Goal: Task Accomplishment & Management: Complete application form

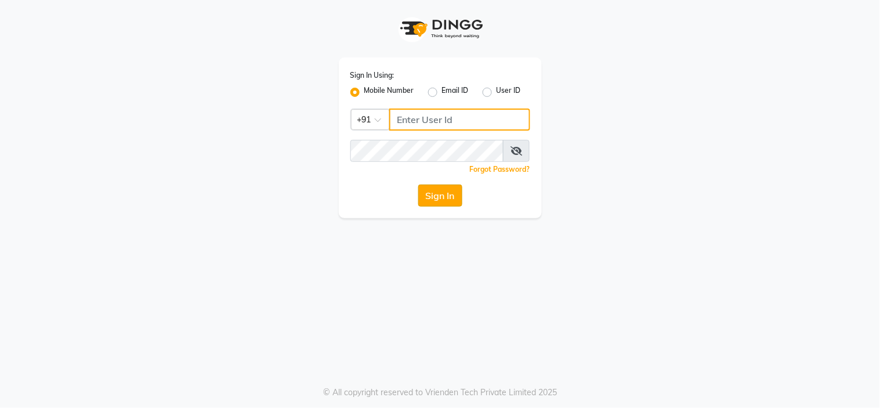
type input "8601089000"
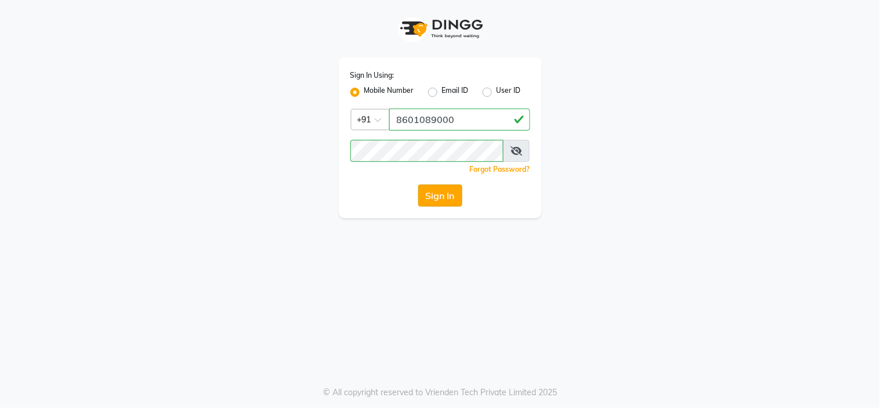
click at [439, 191] on button "Sign In" at bounding box center [440, 195] width 44 height 22
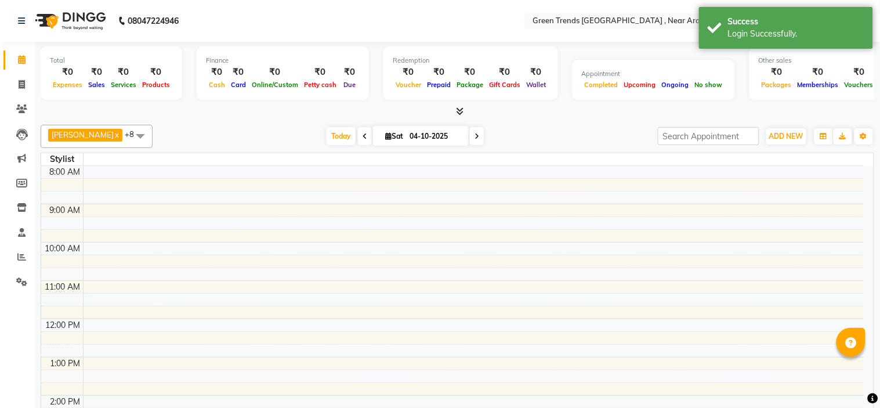
select select "en"
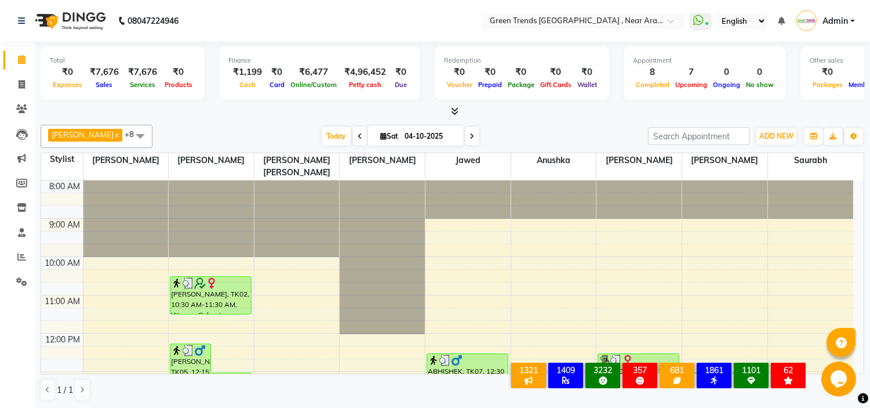
click at [856, 368] on div "Opens Chat This icon Opens the chat window." at bounding box center [839, 378] width 37 height 35
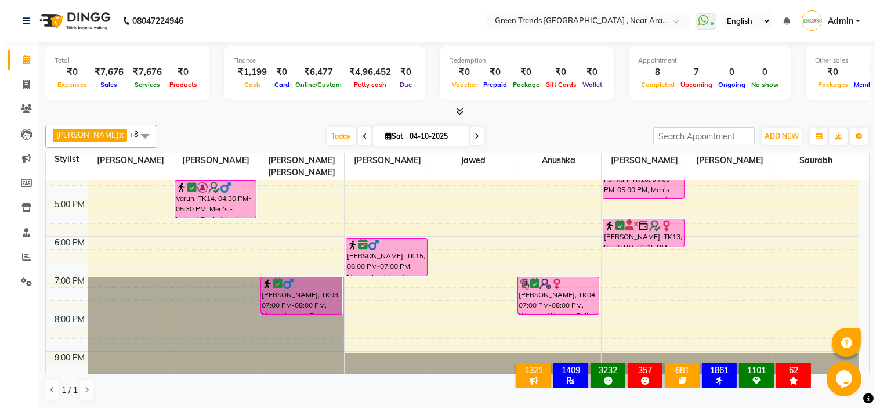
scroll to position [332, 0]
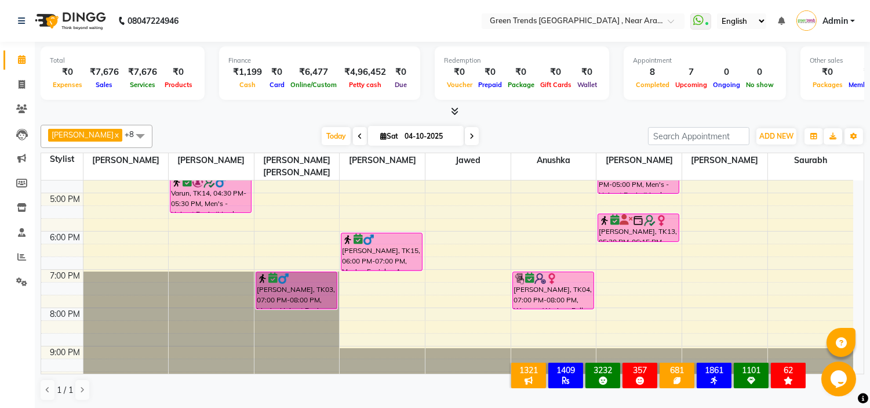
click at [856, 369] on div "Opens Chat This icon Opens the chat window." at bounding box center [839, 378] width 37 height 35
drag, startPoint x: 856, startPoint y: 369, endPoint x: 813, endPoint y: 378, distance: 44.5
click at [821, 378] on html "Opens Chat This icon Opens the chat window." at bounding box center [839, 378] width 37 height 35
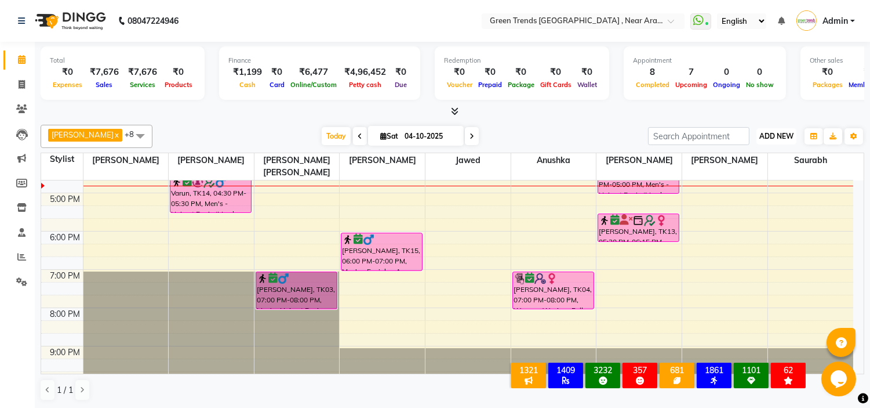
click at [773, 132] on span "ADD NEW" at bounding box center [777, 136] width 34 height 9
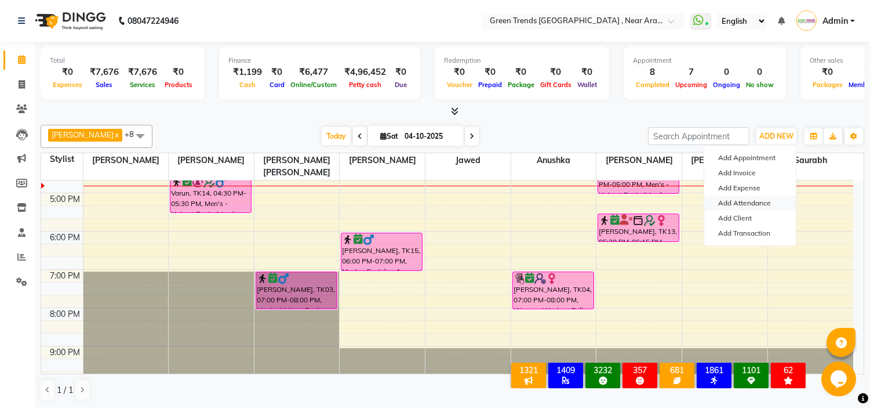
click at [742, 198] on link "Add Attendance" at bounding box center [751, 202] width 92 height 15
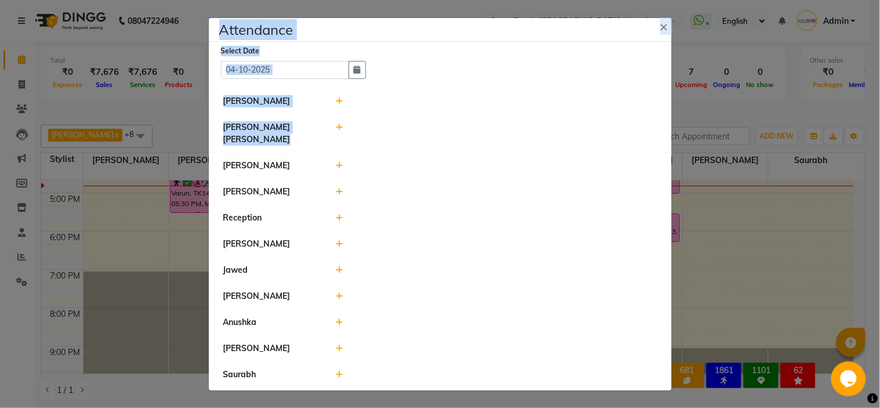
drag, startPoint x: 742, startPoint y: 198, endPoint x: 500, endPoint y: 141, distance: 249.0
click at [500, 141] on ngb-modal-window "Attendance × Select Date [DATE] [PERSON_NAME] [PERSON_NAME] [PERSON_NAME] Recep…" at bounding box center [440, 204] width 880 height 408
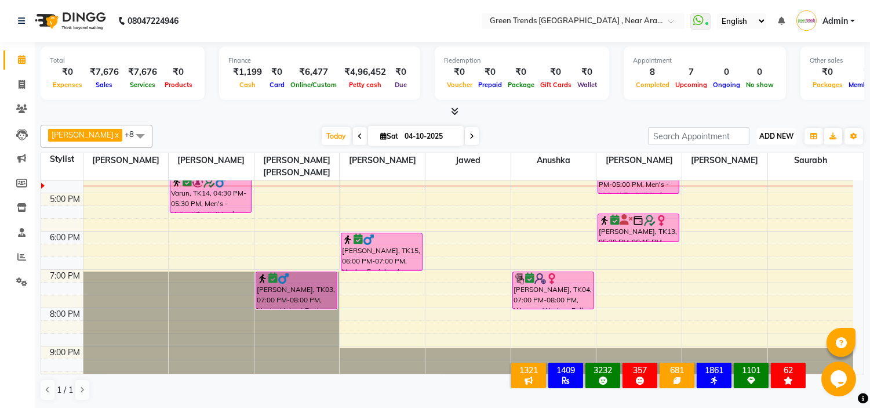
click at [775, 137] on span "ADD NEW" at bounding box center [777, 136] width 34 height 9
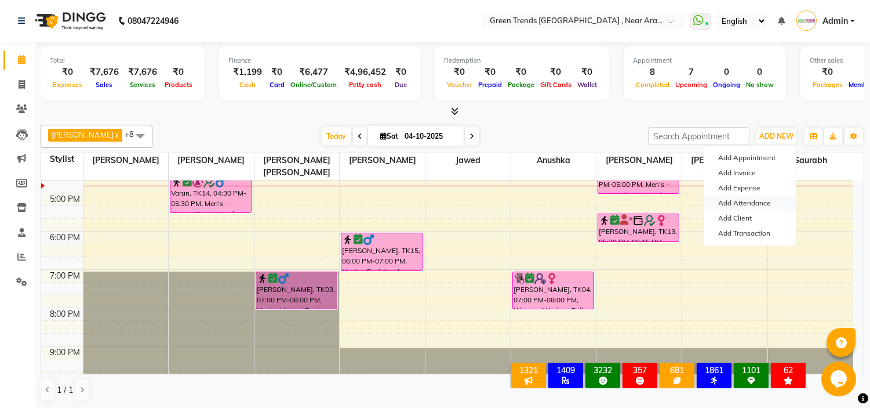
click at [743, 205] on link "Add Attendance" at bounding box center [751, 202] width 92 height 15
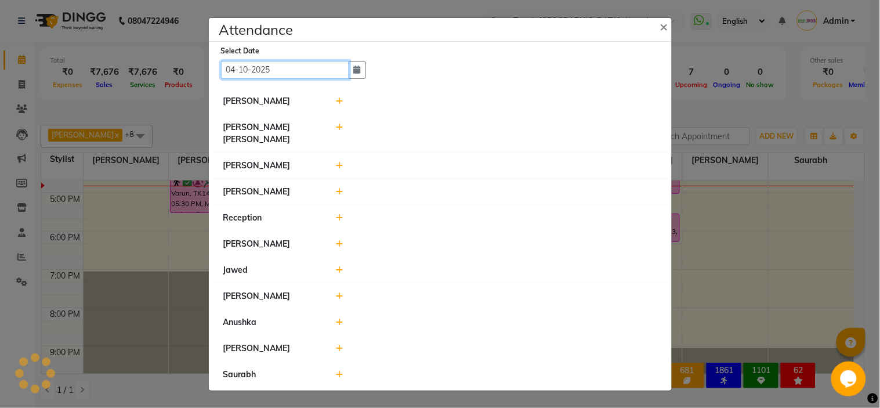
click at [326, 79] on input "04-10-2025" at bounding box center [285, 70] width 128 height 18
select select "10"
select select "2025"
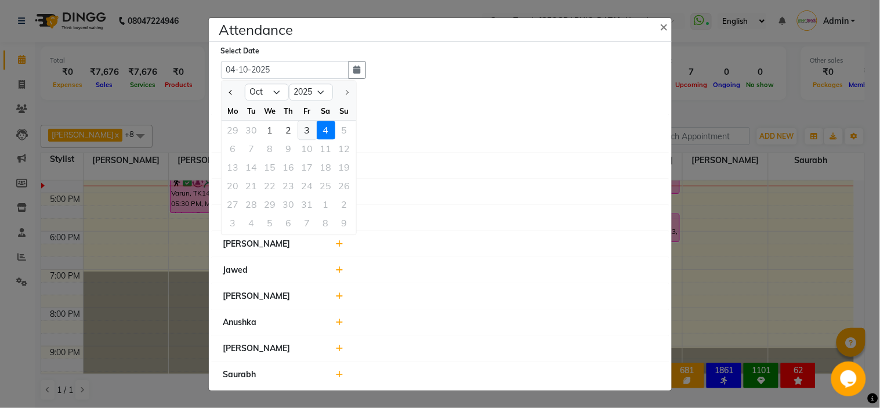
click at [304, 135] on div "3" at bounding box center [307, 130] width 19 height 19
type input "03-10-2025"
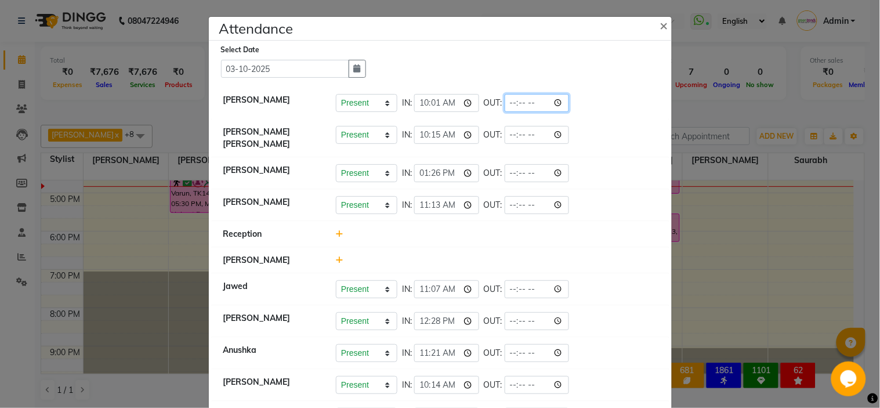
click at [557, 103] on input "time" at bounding box center [536, 103] width 65 height 18
type input "19:05"
click at [510, 132] on input "time" at bounding box center [536, 135] width 65 height 18
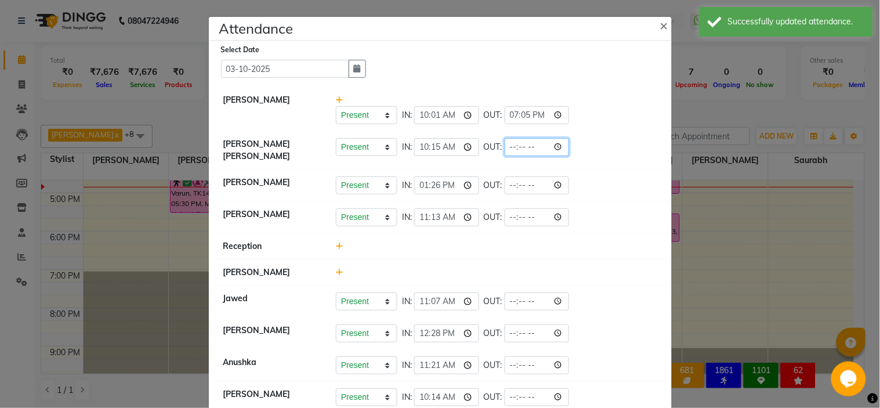
click at [509, 146] on input "time" at bounding box center [536, 147] width 65 height 18
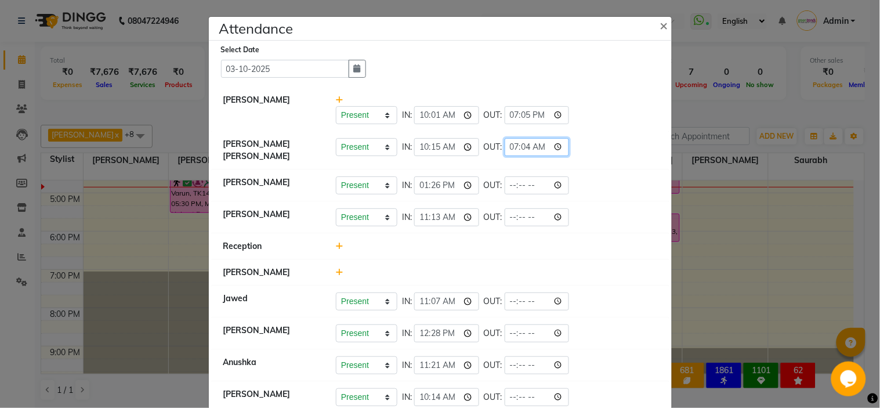
type input "19:04"
click at [508, 177] on input "time" at bounding box center [536, 185] width 65 height 18
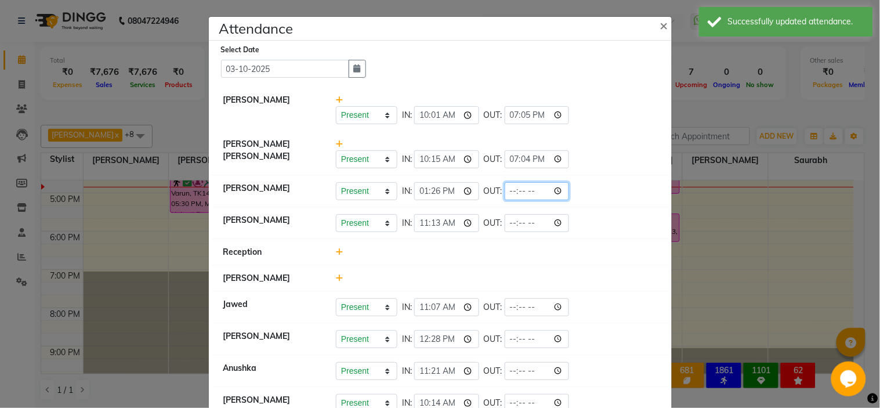
click at [508, 190] on input "time" at bounding box center [536, 191] width 65 height 18
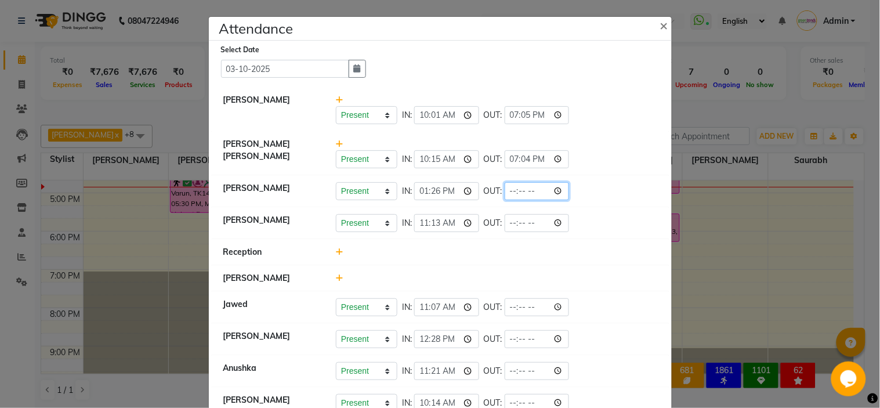
type input "21:17"
click at [508, 223] on input "time" at bounding box center [536, 223] width 65 height 18
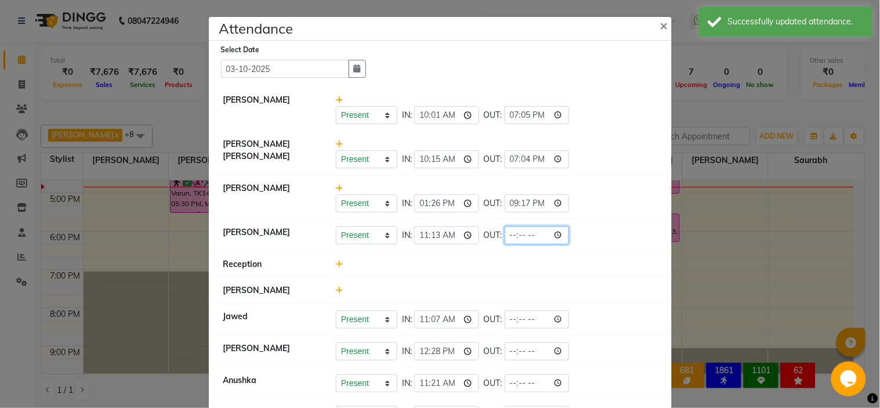
click at [511, 233] on input "time" at bounding box center [536, 235] width 65 height 18
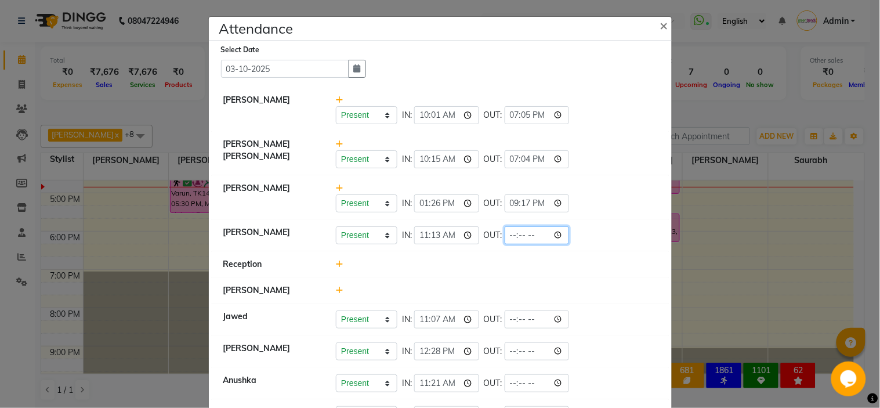
type input "20:24"
click at [508, 320] on input "time" at bounding box center [536, 319] width 65 height 18
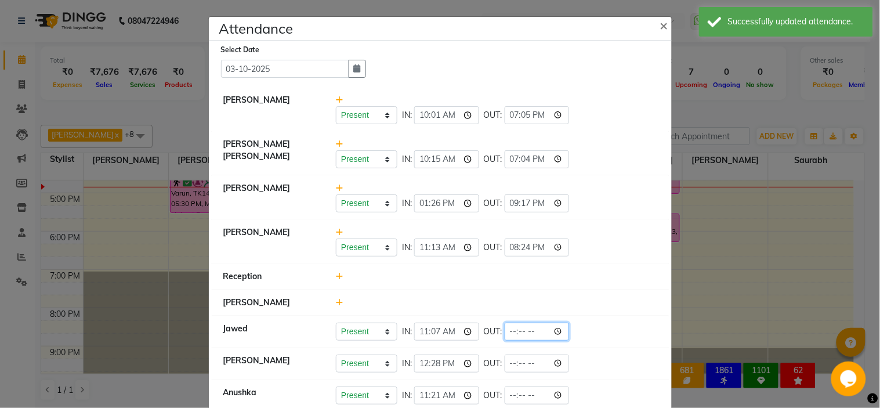
click at [511, 331] on input "time" at bounding box center [536, 331] width 65 height 18
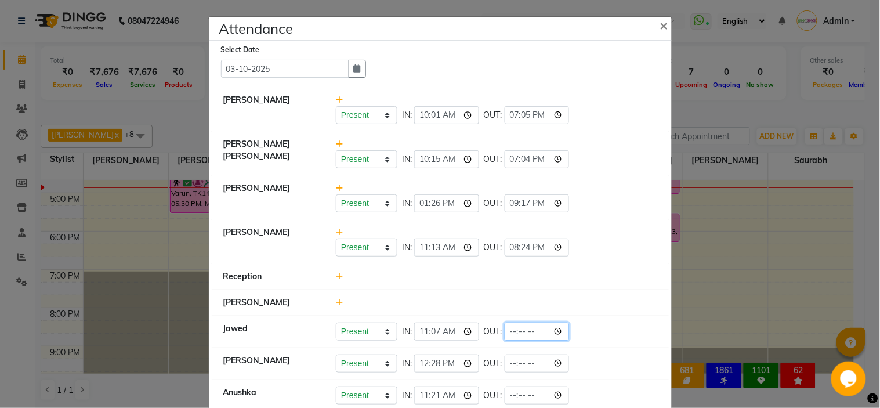
type input "20:11"
click at [507, 364] on input "time" at bounding box center [536, 363] width 65 height 18
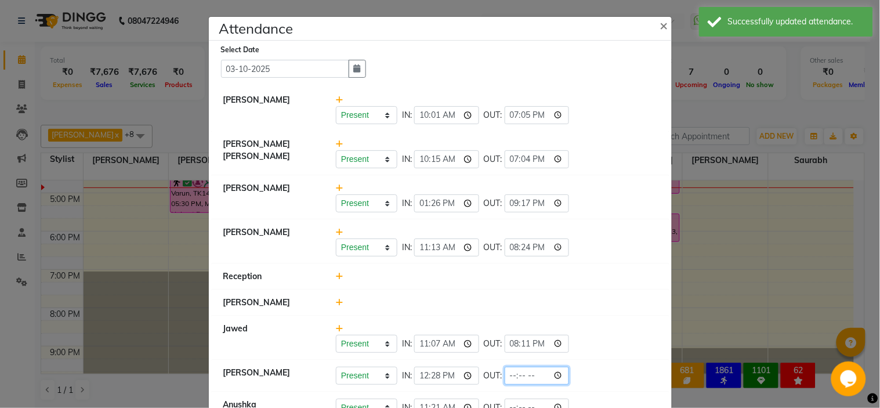
click at [510, 372] on input "time" at bounding box center [536, 375] width 65 height 18
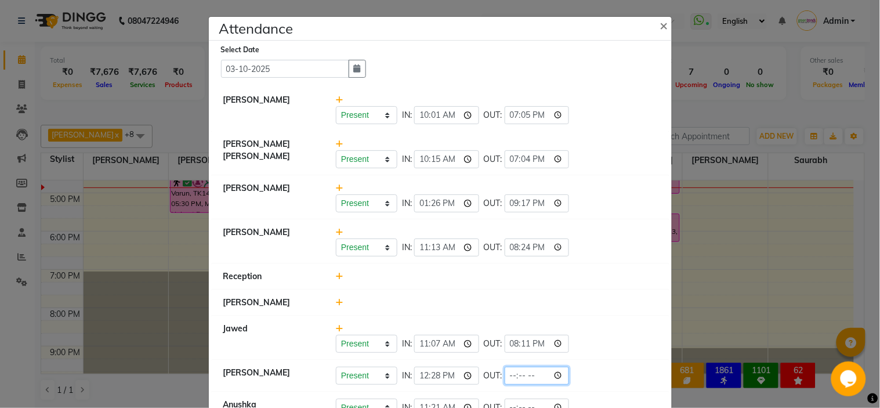
type input "21:09"
click at [515, 395] on li "Anushka Present Absent Late Half Day Weekly Off IN: 11:21 OUT:" at bounding box center [440, 407] width 457 height 32
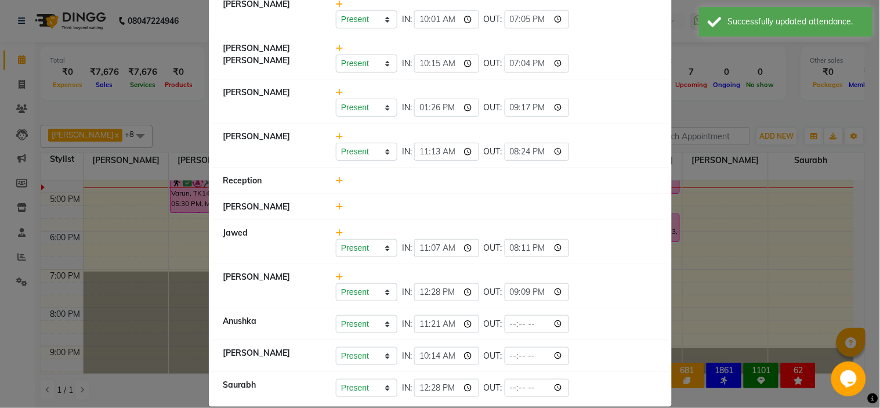
scroll to position [112, 0]
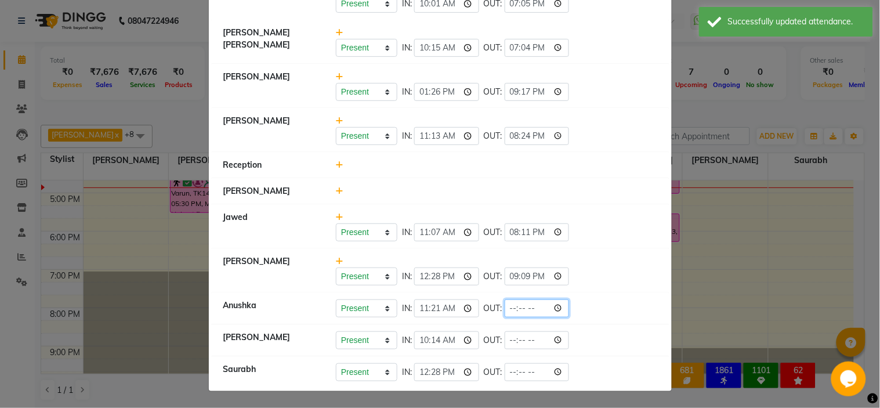
click at [511, 306] on input "time" at bounding box center [536, 308] width 65 height 18
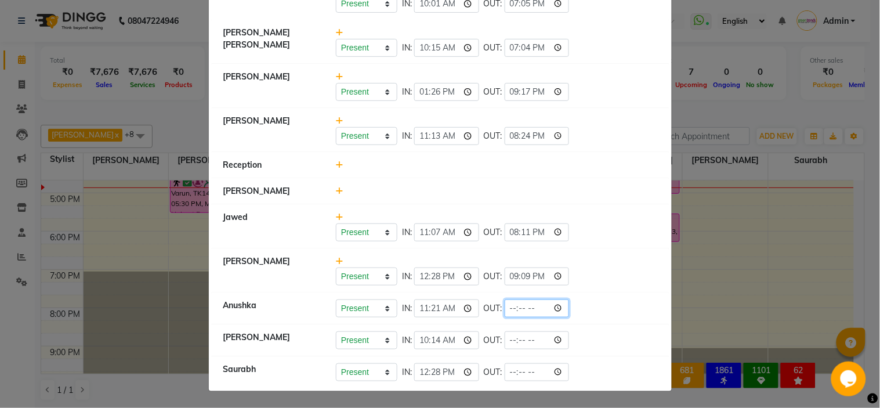
type input "21:13"
click at [509, 340] on input "time" at bounding box center [536, 340] width 65 height 18
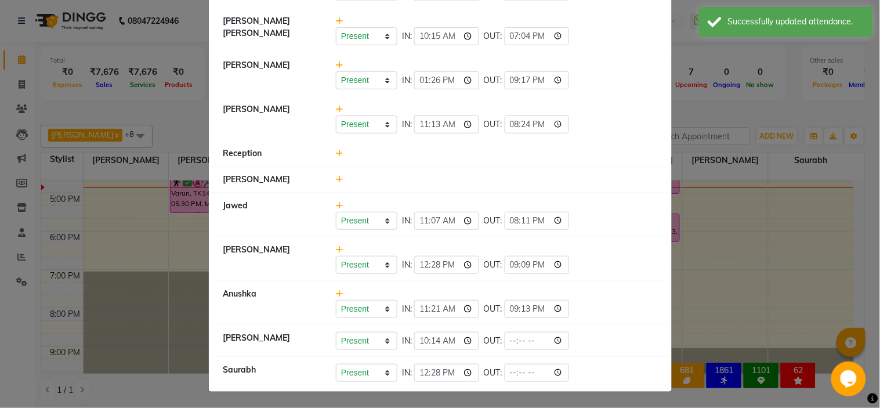
scroll to position [124, 0]
click at [511, 335] on input "time" at bounding box center [536, 340] width 65 height 18
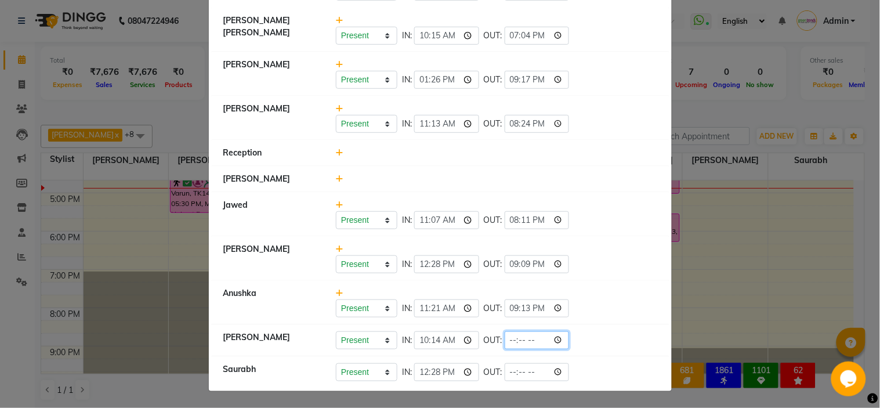
type input "21:13"
click at [510, 368] on input "time" at bounding box center [536, 372] width 65 height 18
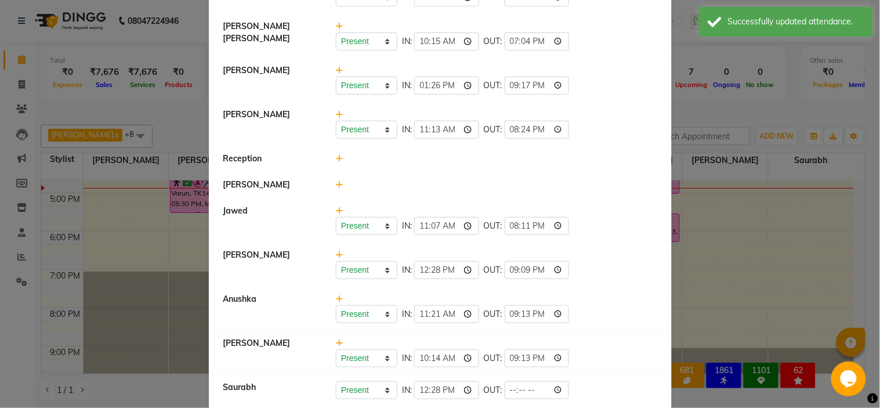
scroll to position [136, 0]
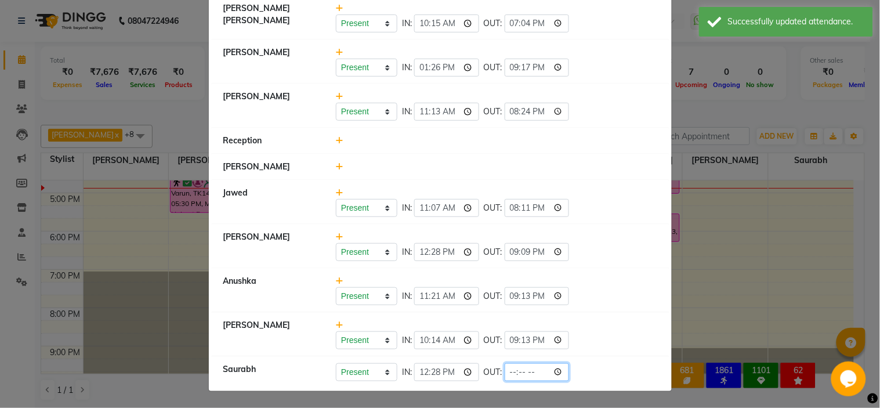
click at [509, 368] on input "time" at bounding box center [536, 372] width 65 height 18
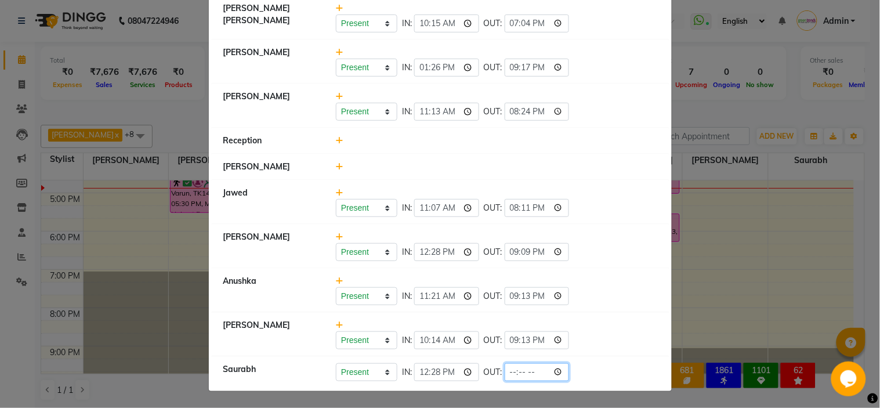
type input "20:13"
click at [600, 310] on li "Anushka Present Absent Late Half Day Weekly Off IN: 11:21 OUT: 21:13" at bounding box center [440, 290] width 457 height 45
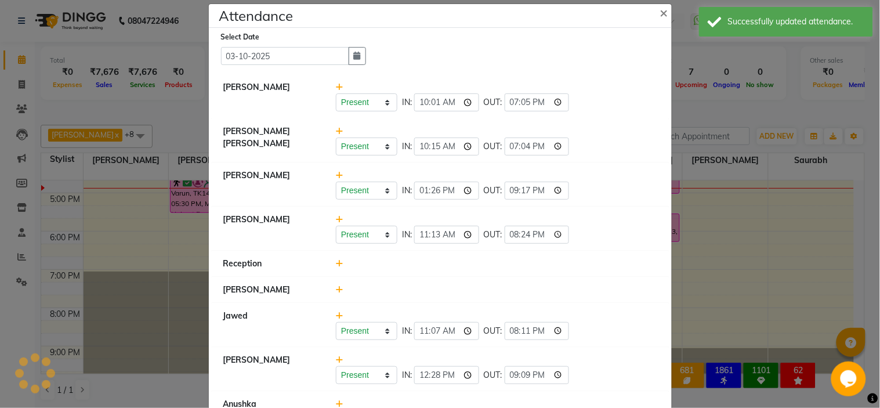
scroll to position [0, 0]
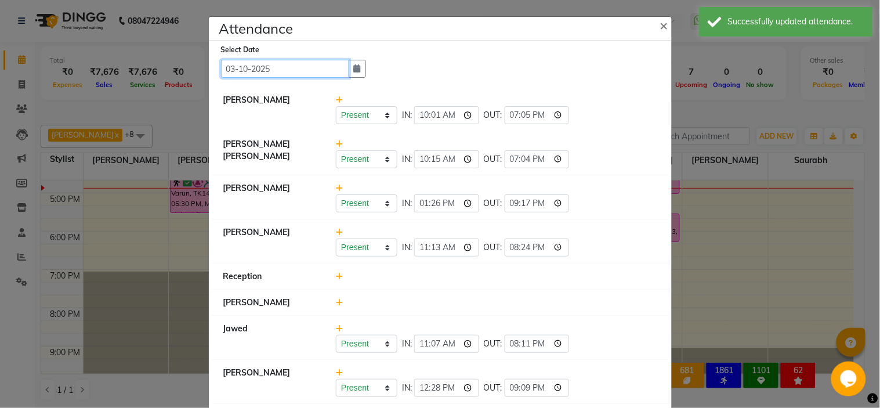
click at [327, 70] on input "03-10-2025" at bounding box center [285, 69] width 128 height 18
select select "10"
select select "2025"
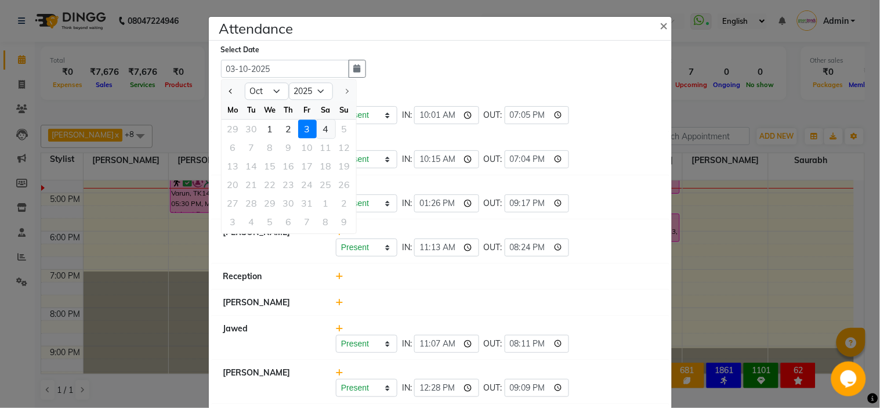
click at [325, 129] on div "4" at bounding box center [326, 128] width 19 height 19
type input "04-10-2025"
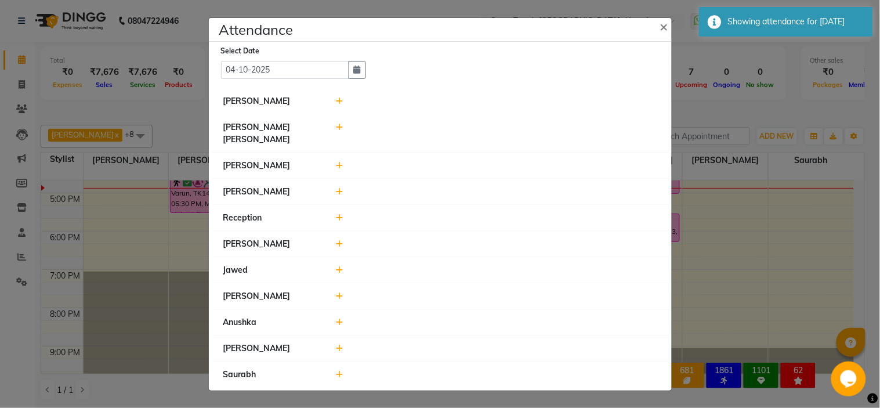
click at [339, 103] on icon at bounding box center [340, 101] width 8 height 8
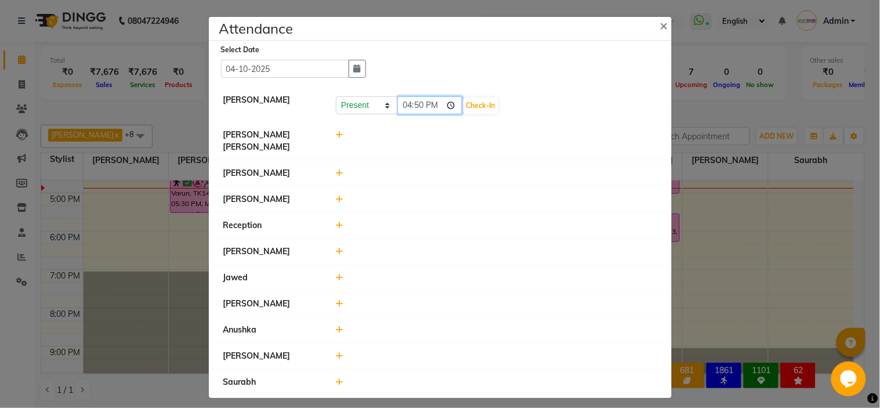
click at [412, 106] on input "16:50" at bounding box center [429, 105] width 65 height 18
type input "10:24"
click at [474, 108] on button "Check-In" at bounding box center [480, 105] width 35 height 16
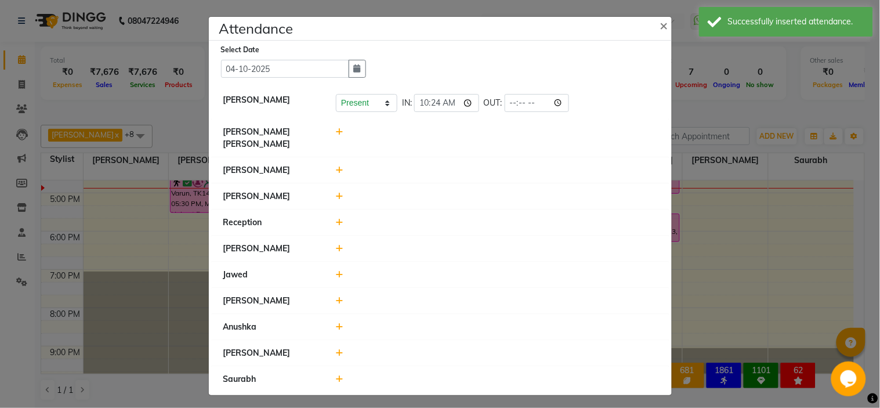
click at [336, 133] on icon at bounding box center [340, 132] width 8 height 8
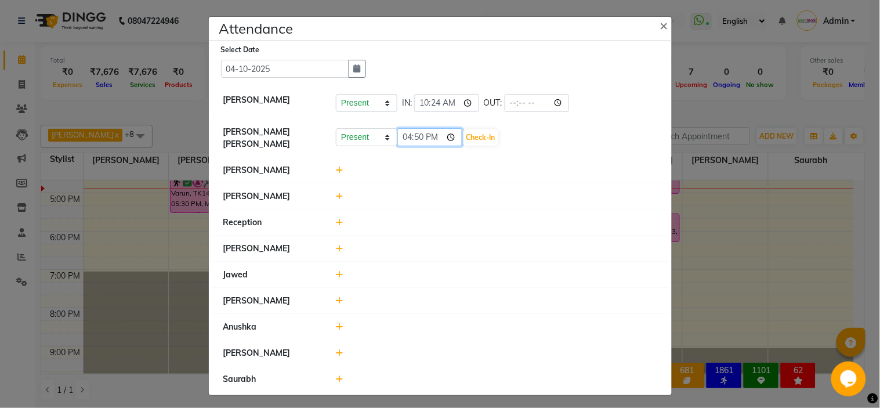
click at [401, 136] on input "16:50" at bounding box center [429, 137] width 65 height 18
type input "11:28"
click at [469, 140] on button "Check-In" at bounding box center [480, 137] width 35 height 16
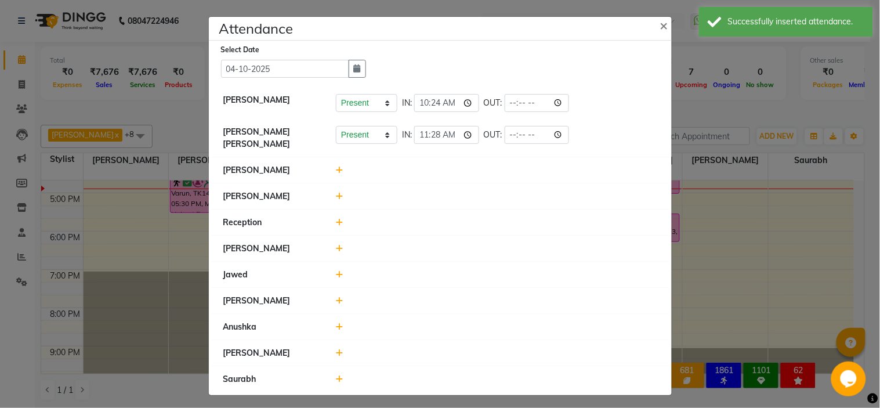
click at [336, 166] on icon at bounding box center [340, 170] width 8 height 8
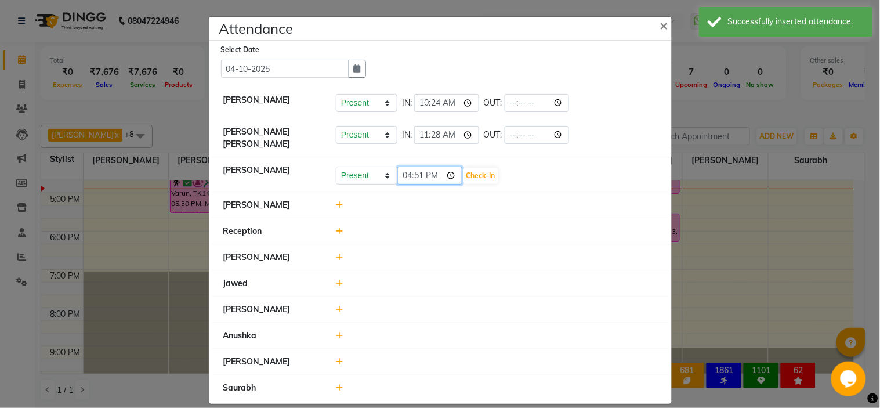
click at [398, 170] on input "16:51" at bounding box center [429, 175] width 65 height 18
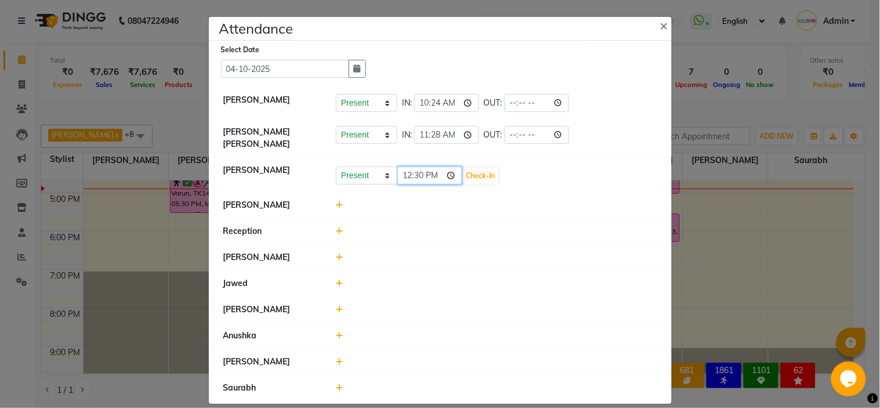
type input "00:30"
click at [478, 170] on button "Check-In" at bounding box center [480, 176] width 35 height 16
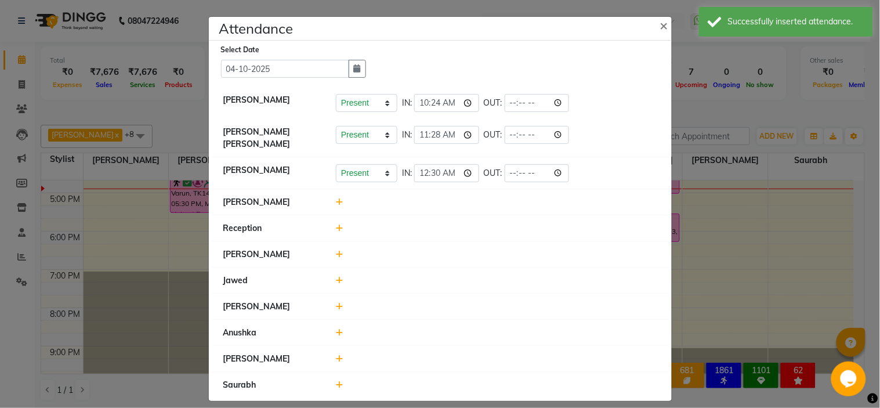
click at [336, 198] on icon at bounding box center [340, 202] width 8 height 8
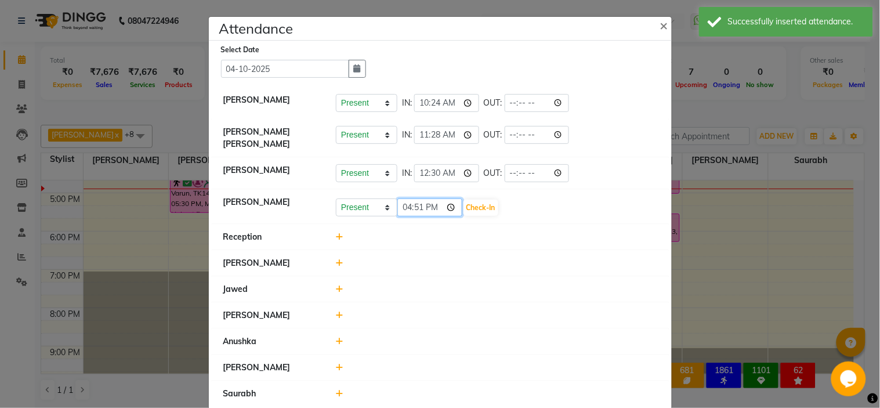
click at [402, 202] on input "16:51" at bounding box center [429, 207] width 65 height 18
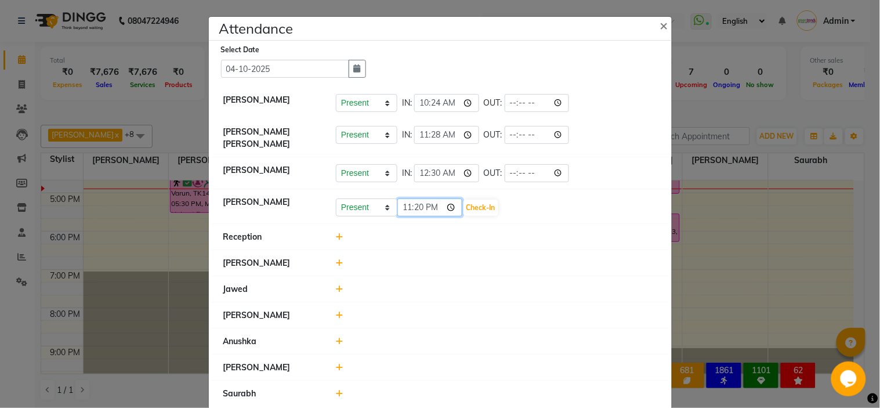
type input "11:20"
click at [470, 199] on button "Check-In" at bounding box center [480, 207] width 35 height 16
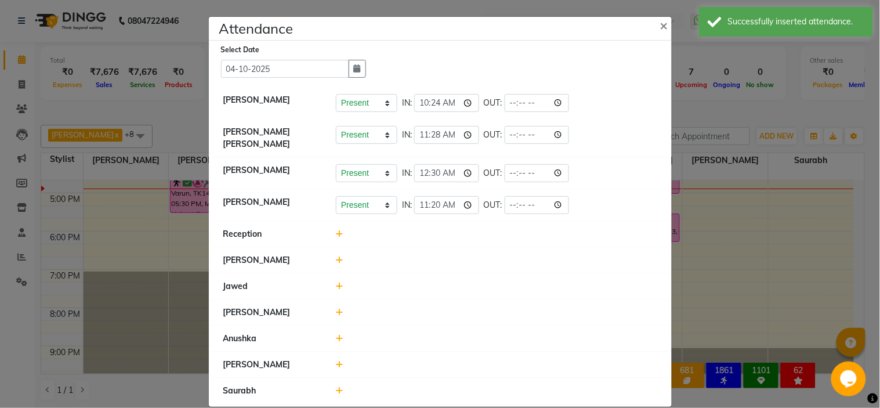
click at [336, 282] on icon at bounding box center [340, 286] width 8 height 8
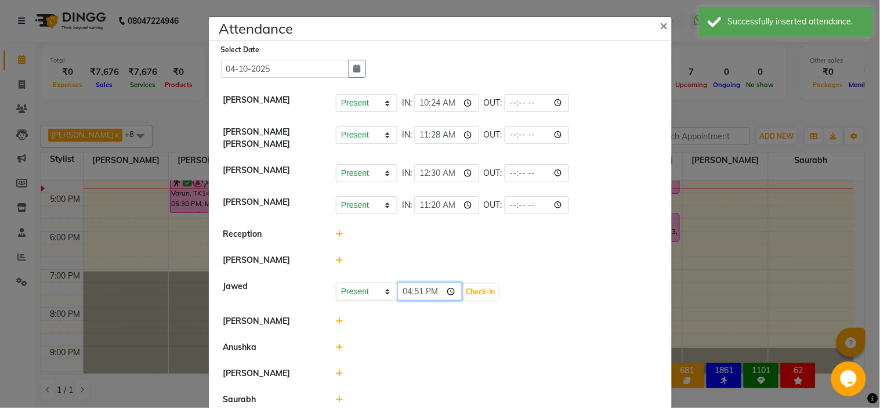
click at [404, 282] on input "16:51" at bounding box center [429, 291] width 65 height 18
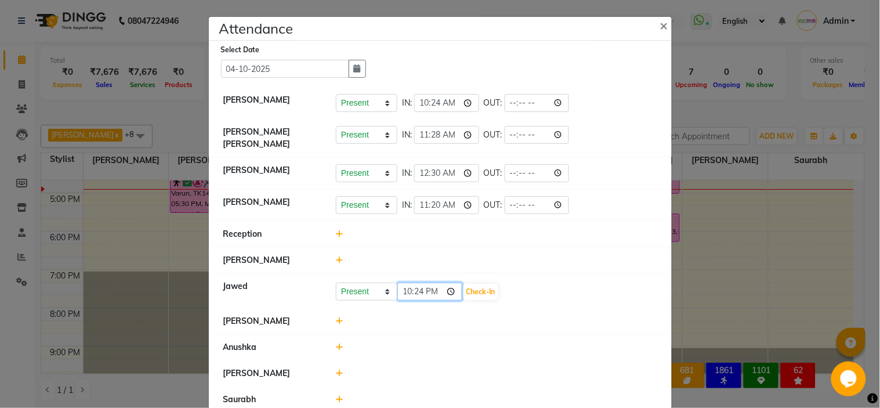
type input "10:24"
click at [480, 284] on button "Check-In" at bounding box center [480, 292] width 35 height 16
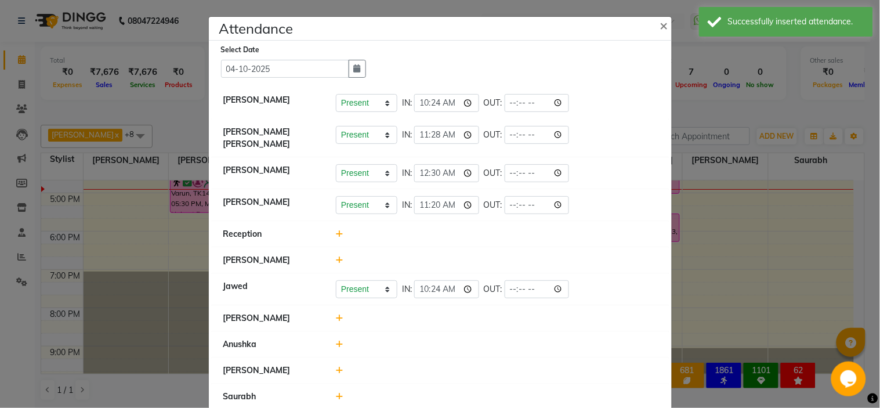
click at [336, 314] on icon at bounding box center [340, 318] width 8 height 8
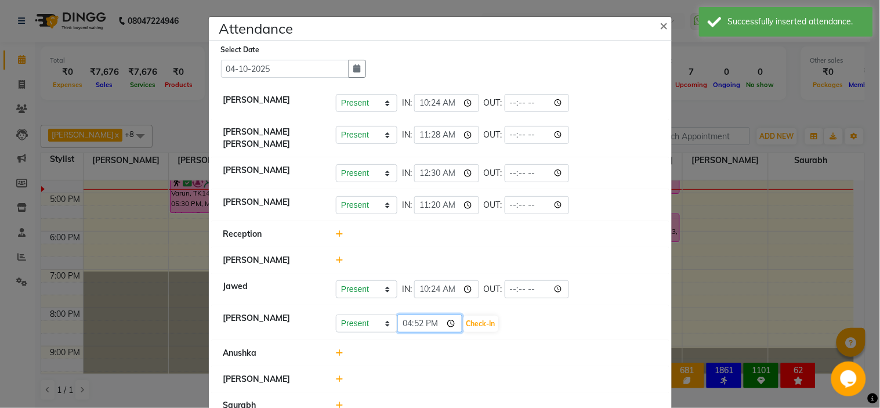
click at [404, 315] on input "16:52" at bounding box center [429, 323] width 65 height 18
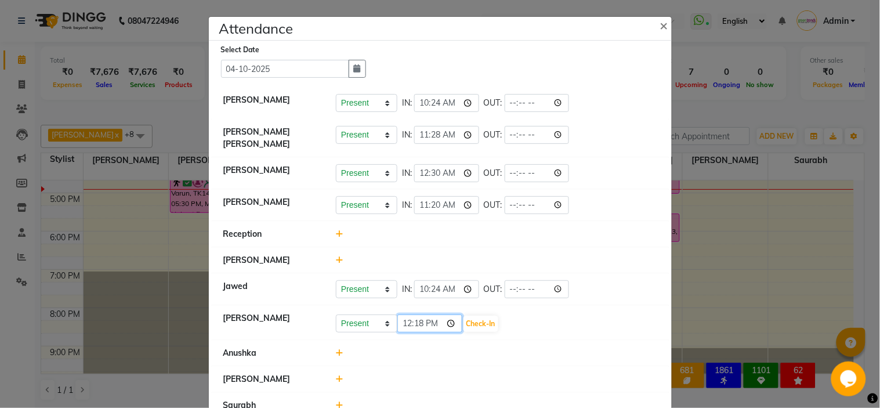
type input "00:18"
click at [470, 321] on button "Check-In" at bounding box center [480, 323] width 35 height 16
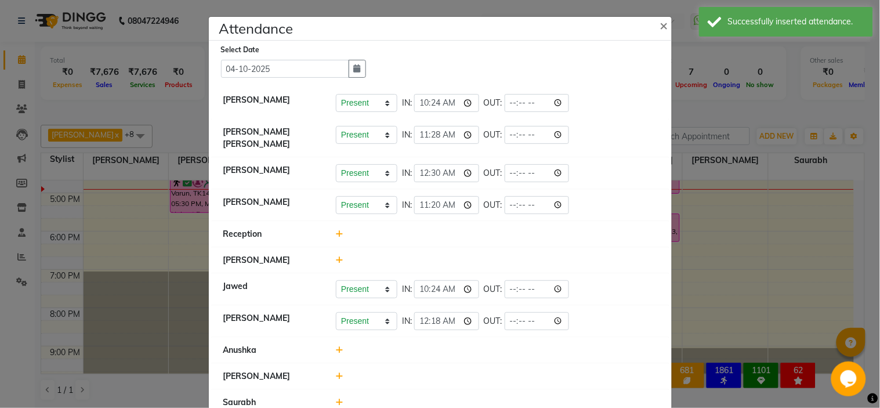
click at [336, 346] on icon at bounding box center [340, 350] width 8 height 8
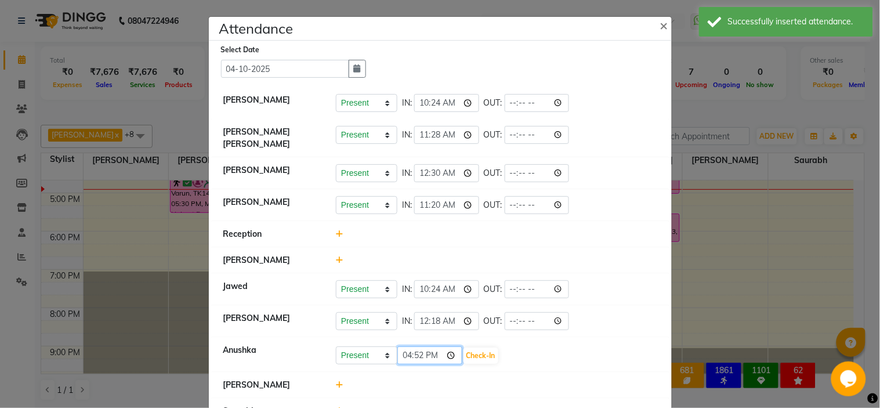
click at [397, 347] on input "16:52" at bounding box center [429, 355] width 65 height 18
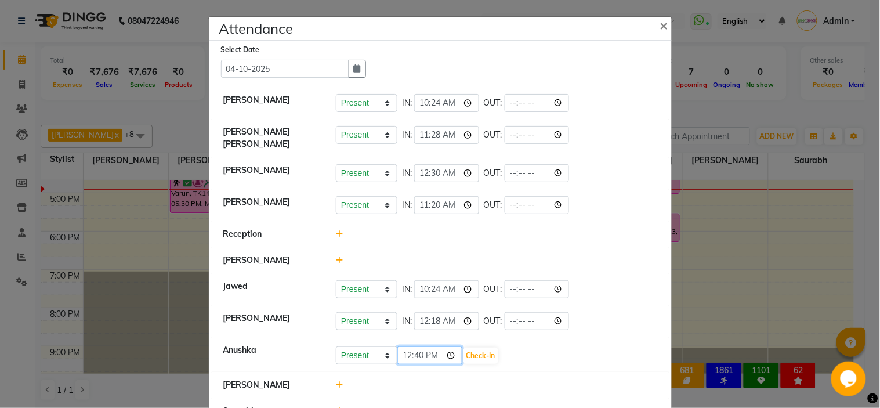
type input "00:40"
click at [470, 351] on button "Check-In" at bounding box center [480, 355] width 35 height 16
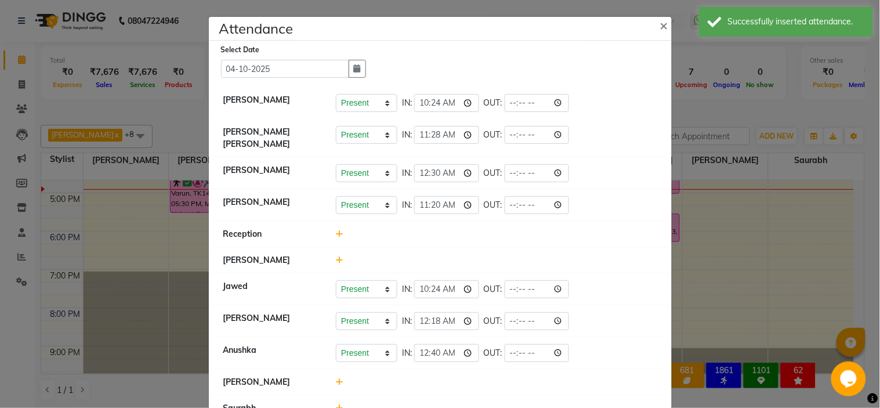
click at [336, 377] on icon at bounding box center [340, 381] width 8 height 8
click at [403, 382] on input "16:52" at bounding box center [429, 387] width 65 height 18
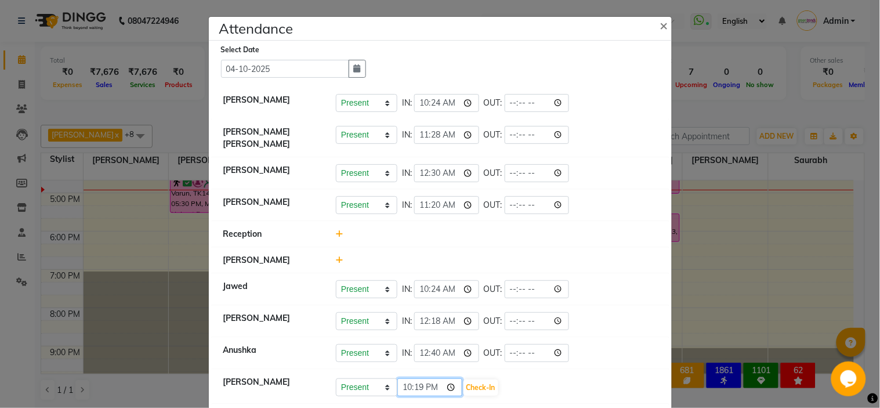
type input "10:19"
click at [473, 379] on button "Check-In" at bounding box center [480, 387] width 35 height 16
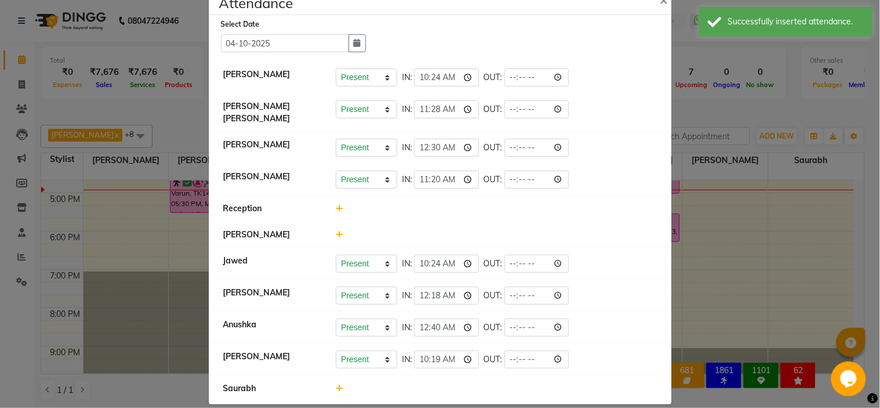
scroll to position [33, 0]
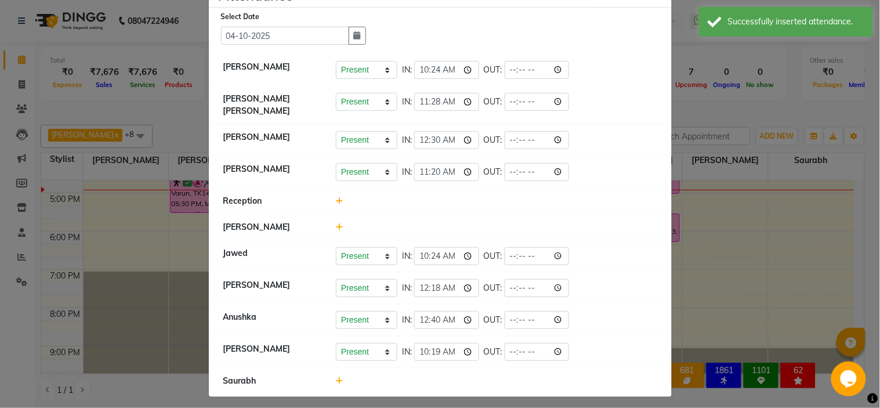
click at [336, 376] on icon at bounding box center [340, 380] width 8 height 8
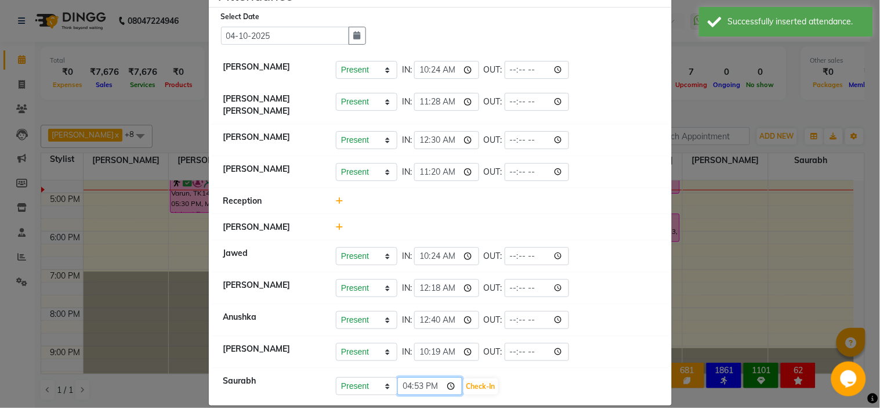
click at [403, 377] on input "16:53" at bounding box center [429, 386] width 65 height 18
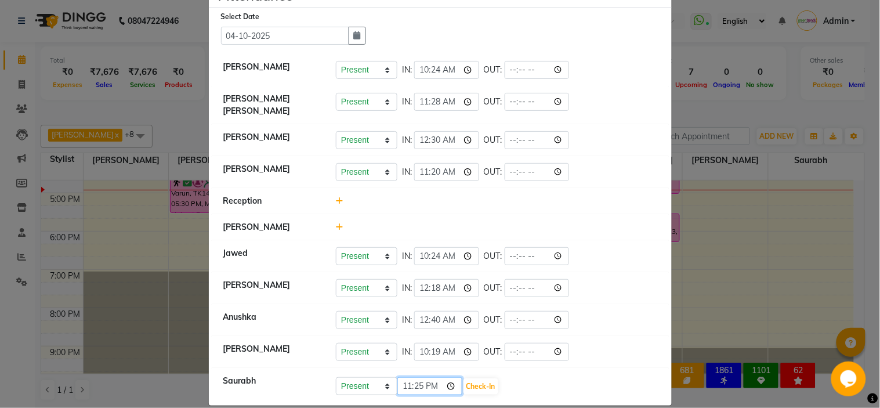
type input "11:25"
click at [476, 378] on button "Check-In" at bounding box center [480, 386] width 35 height 16
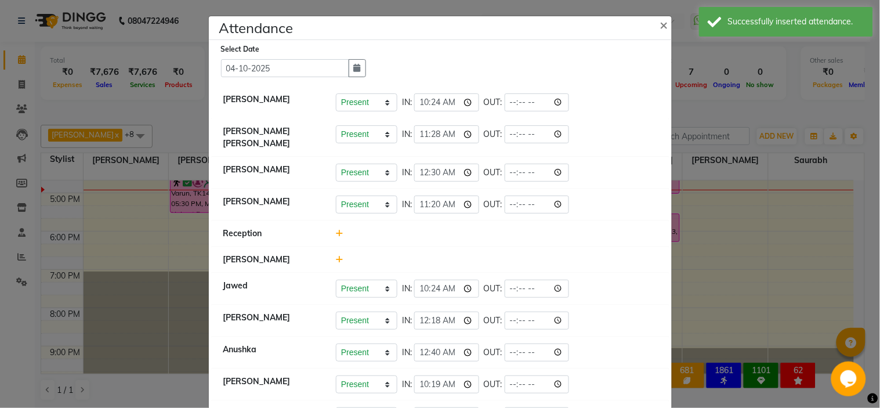
scroll to position [0, 0]
click at [653, 24] on button "×" at bounding box center [665, 25] width 29 height 32
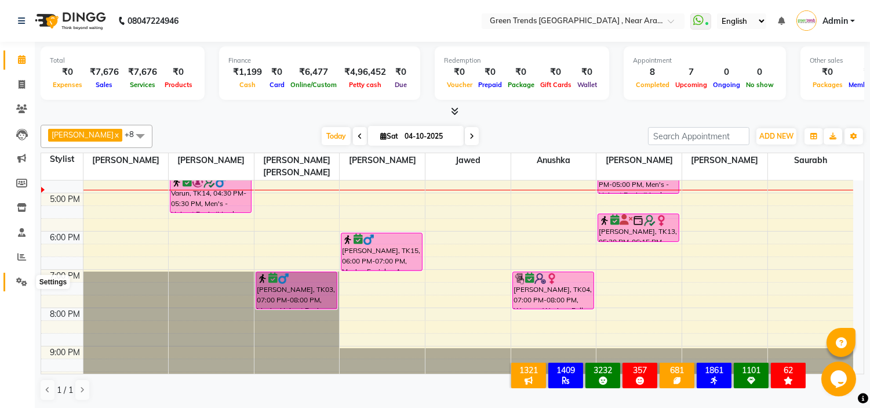
click at [22, 279] on icon at bounding box center [21, 281] width 11 height 9
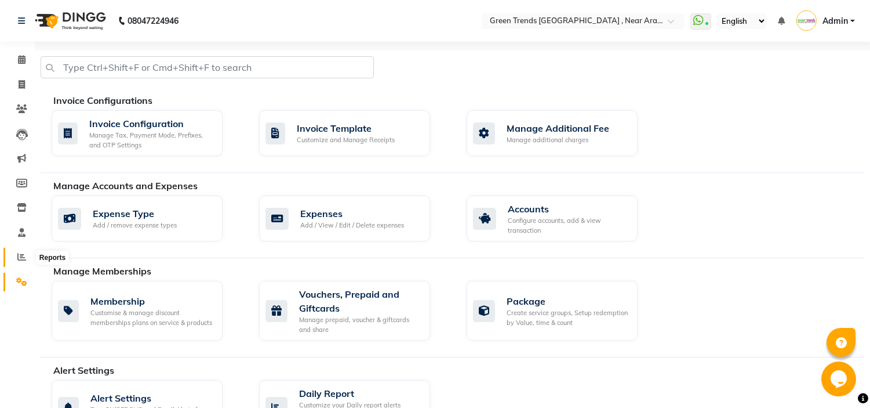
click at [17, 256] on icon at bounding box center [21, 256] width 9 height 9
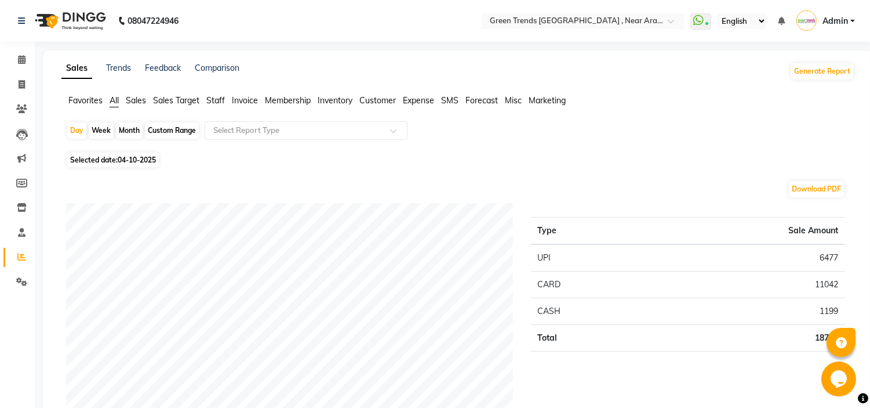
click at [421, 101] on span "Expense" at bounding box center [418, 100] width 31 height 10
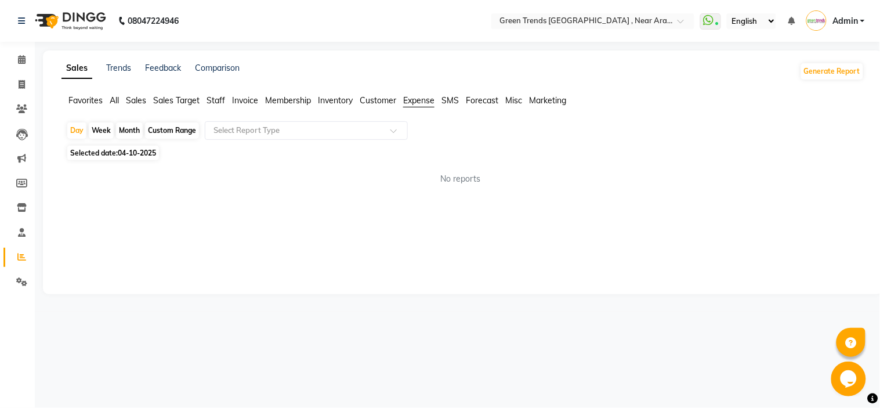
click at [128, 152] on span "04-10-2025" at bounding box center [137, 152] width 38 height 9
select select "10"
select select "2025"
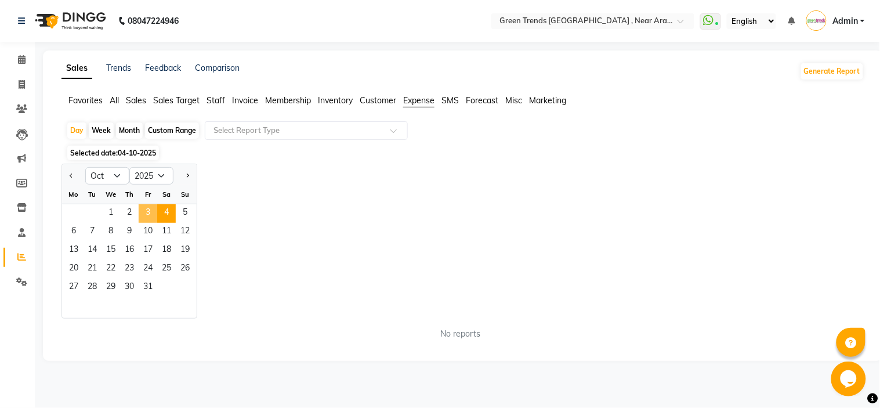
click at [146, 212] on span "3" at bounding box center [148, 213] width 19 height 19
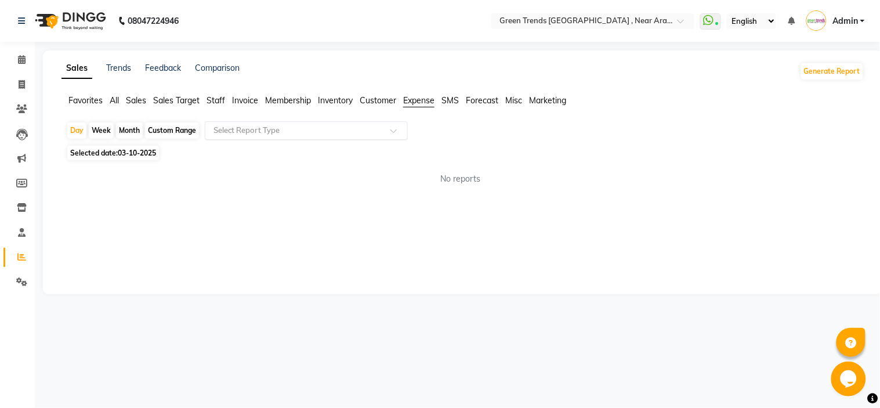
click at [315, 125] on input "text" at bounding box center [294, 131] width 167 height 12
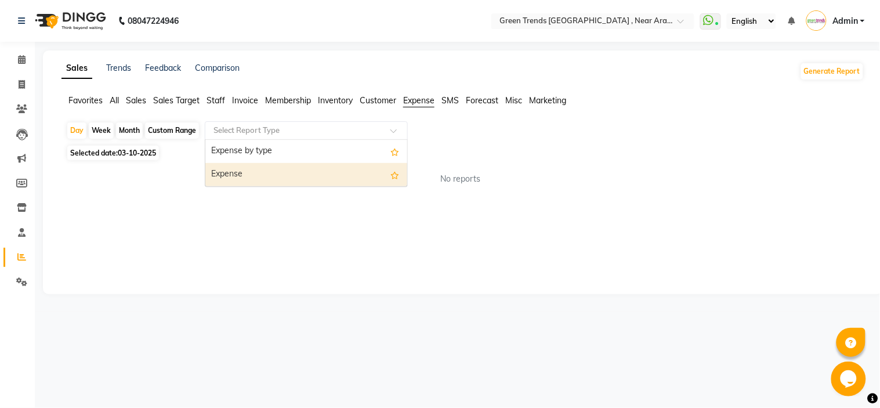
click at [296, 172] on div "Expense" at bounding box center [306, 174] width 202 height 23
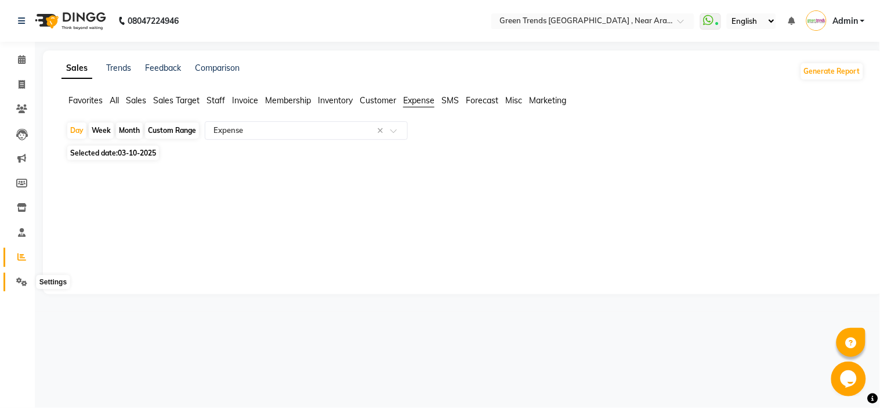
click at [21, 282] on icon at bounding box center [21, 281] width 11 height 9
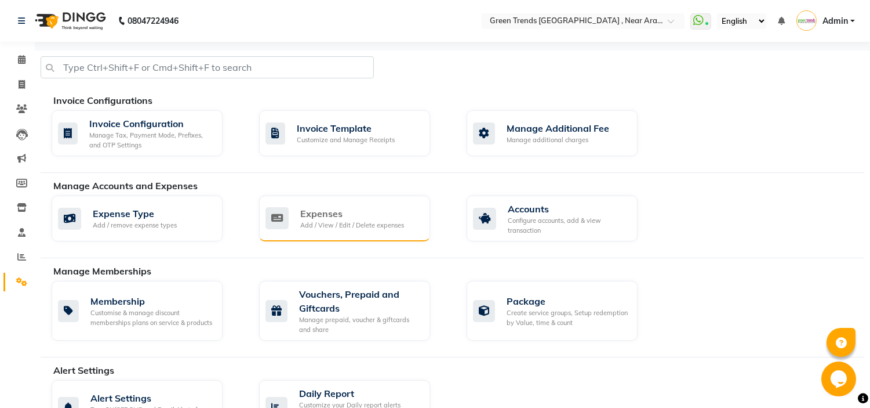
click at [361, 206] on div "Expenses Add / View / Edit / Delete expenses" at bounding box center [344, 218] width 171 height 46
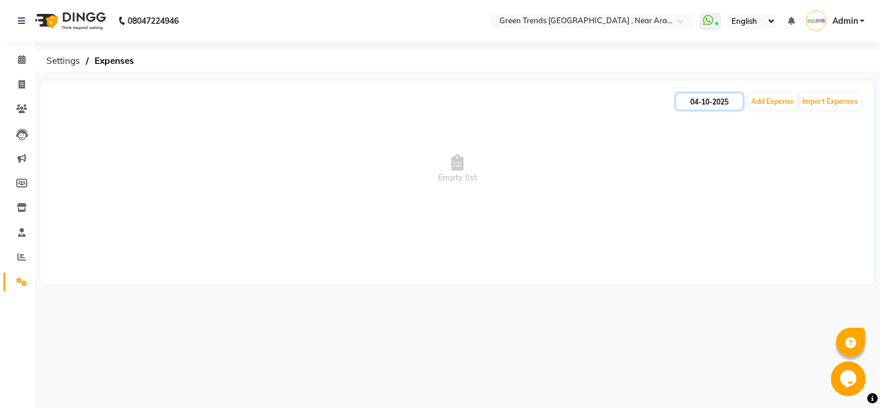
click at [696, 105] on input "04-10-2025" at bounding box center [709, 101] width 67 height 16
select select "10"
select select "2025"
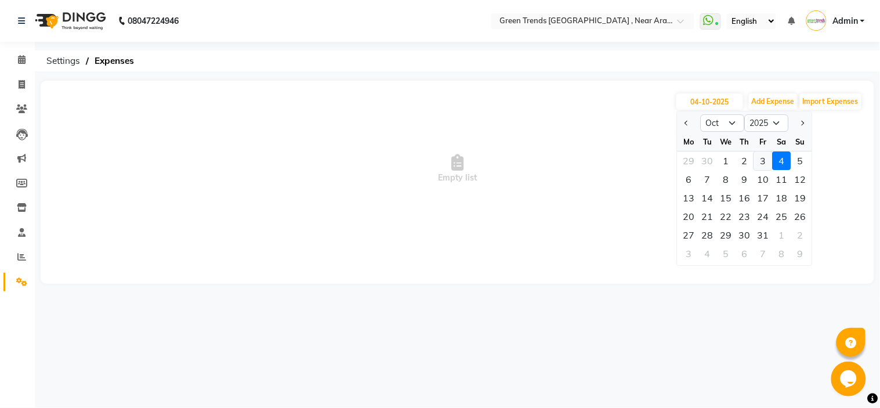
click at [764, 159] on div "3" at bounding box center [763, 160] width 19 height 19
type input "03-10-2025"
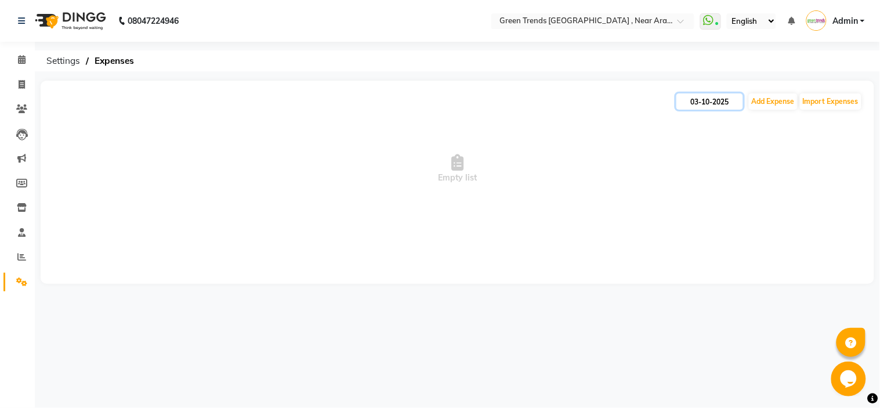
click at [714, 102] on input "03-10-2025" at bounding box center [709, 101] width 67 height 16
select select "10"
select select "2025"
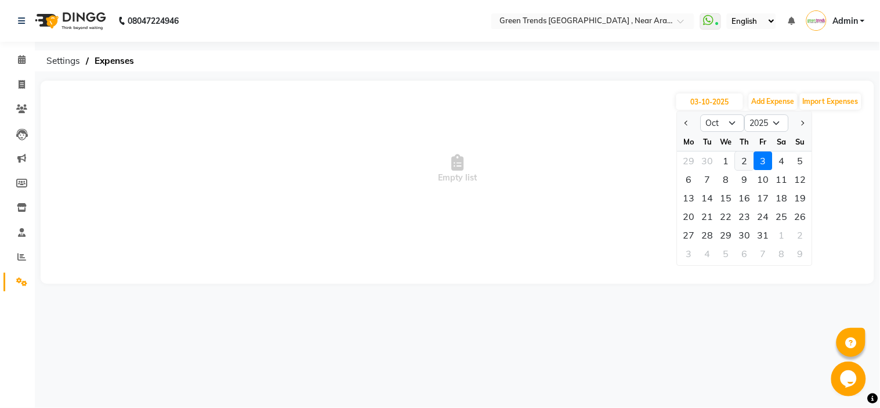
click at [740, 155] on div "2" at bounding box center [744, 160] width 19 height 19
type input "02-10-2025"
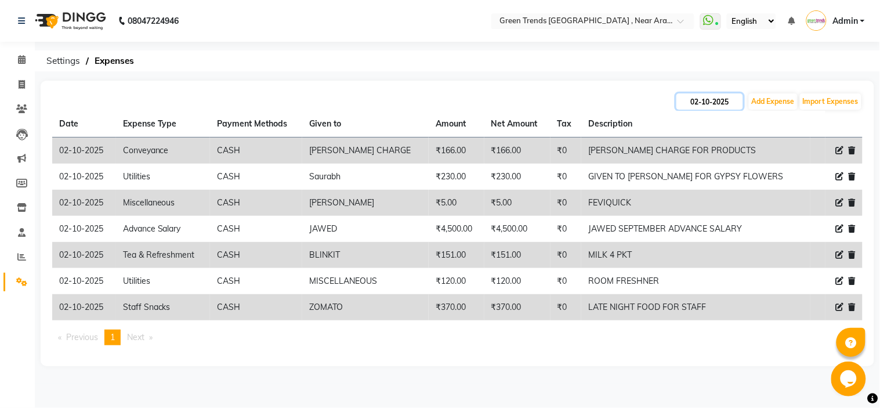
click at [708, 99] on input "02-10-2025" at bounding box center [709, 101] width 67 height 16
select select "10"
select select "2025"
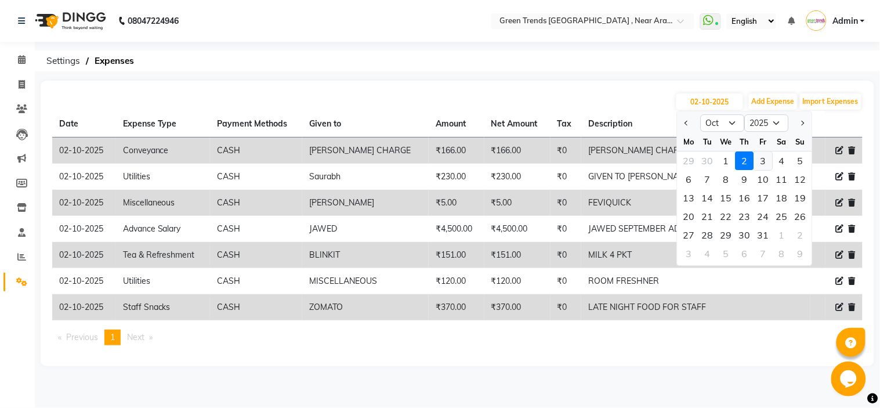
click at [767, 160] on div "3" at bounding box center [763, 160] width 19 height 19
type input "03-10-2025"
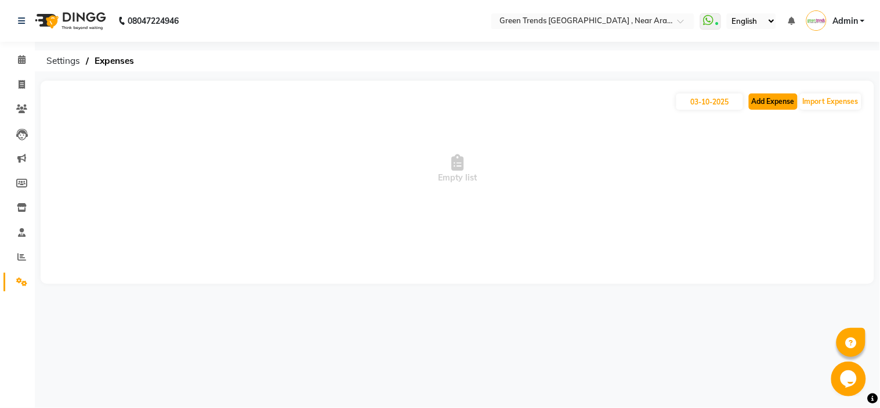
click at [772, 106] on button "Add Expense" at bounding box center [773, 101] width 49 height 16
select select "1"
select select "6065"
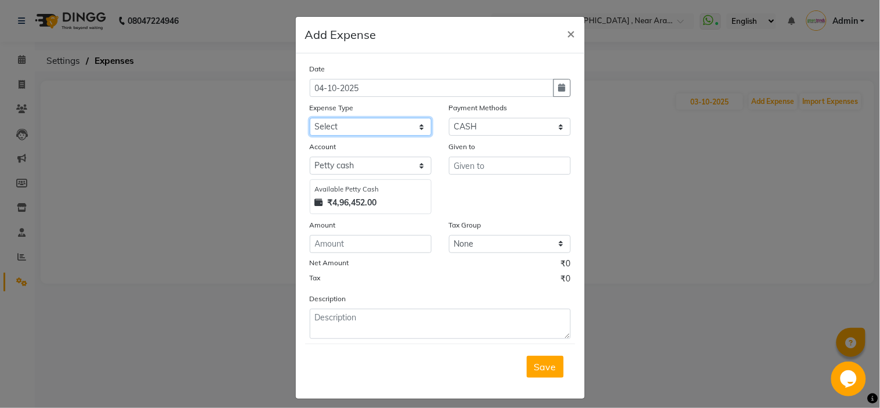
click at [373, 129] on select "Select Advance Salary Client Return Client Snacks Clinical charges Conveyance D…" at bounding box center [371, 127] width 122 height 18
click at [310, 118] on select "Select Advance Salary Client Return Client Snacks Clinical charges Conveyance D…" at bounding box center [371, 127] width 122 height 18
select select "17619"
click at [493, 166] on input "text" at bounding box center [510, 166] width 122 height 18
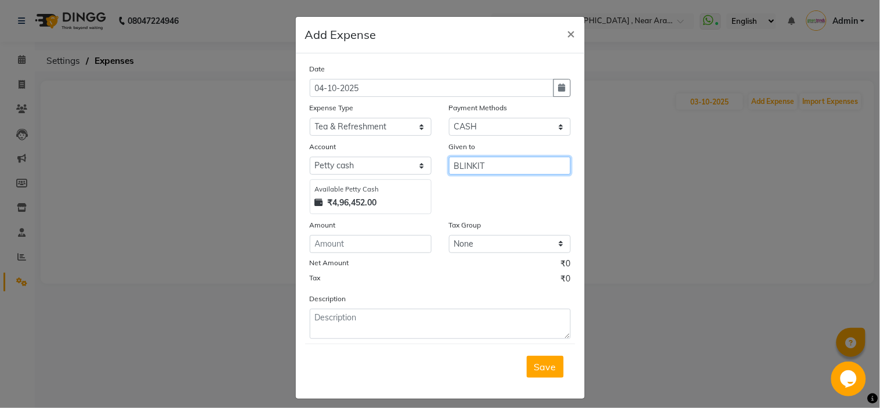
type input "BLINKIT"
click at [395, 238] on input "number" at bounding box center [371, 244] width 122 height 18
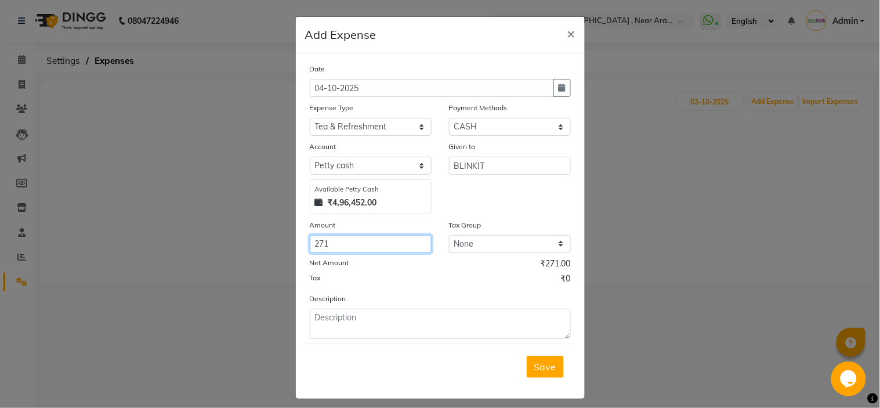
type input "271"
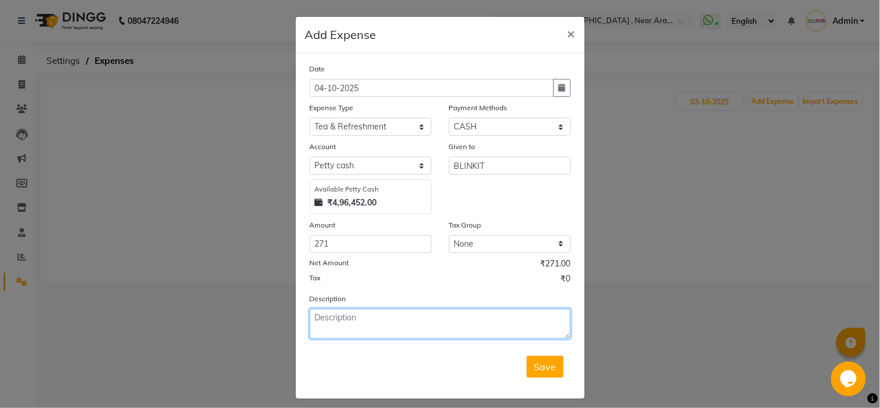
click at [386, 328] on textarea at bounding box center [440, 323] width 261 height 30
type textarea "MILK,HARPIC"
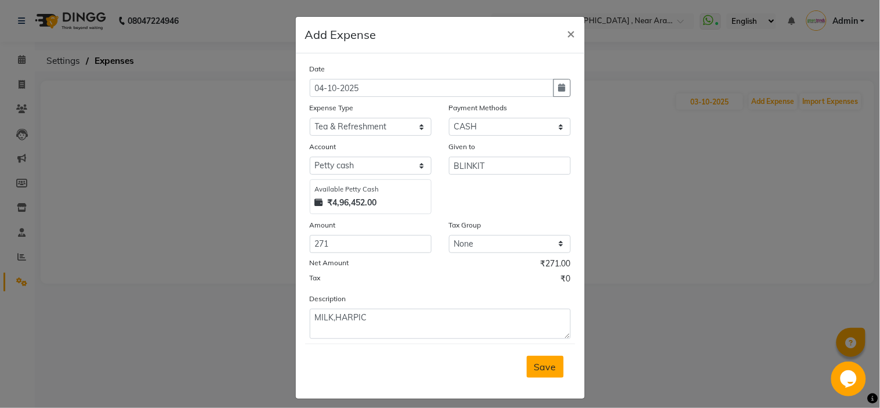
click at [540, 368] on span "Save" at bounding box center [545, 367] width 22 height 12
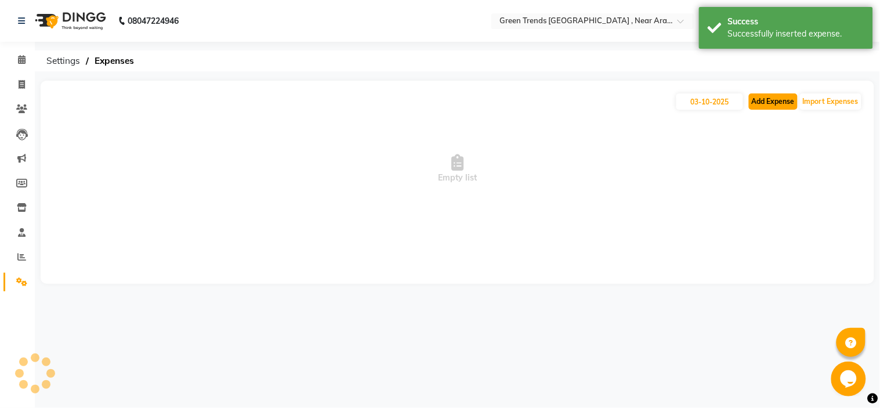
click at [763, 102] on button "Add Expense" at bounding box center [773, 101] width 49 height 16
select select "1"
select select "6065"
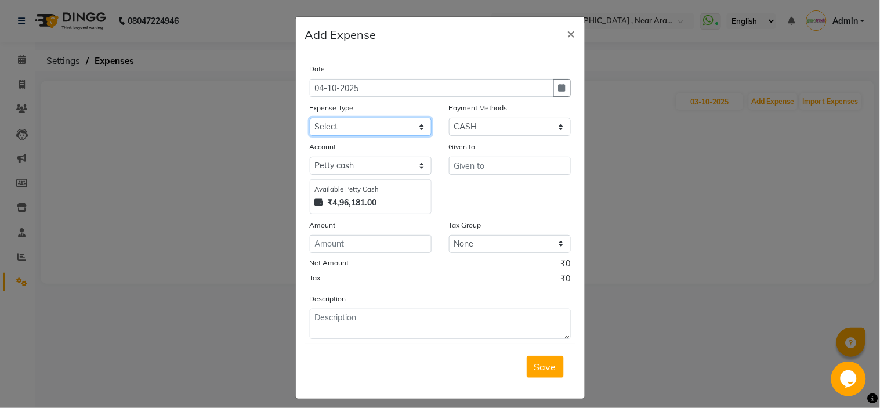
click at [399, 128] on select "Select Advance Salary Client Return Client Snacks Clinical charges Conveyance D…" at bounding box center [371, 127] width 122 height 18
select select "17610"
click at [310, 118] on select "Select Advance Salary Client Return Client Snacks Clinical charges Conveyance D…" at bounding box center [371, 127] width 122 height 18
click at [477, 168] on input "text" at bounding box center [510, 166] width 122 height 18
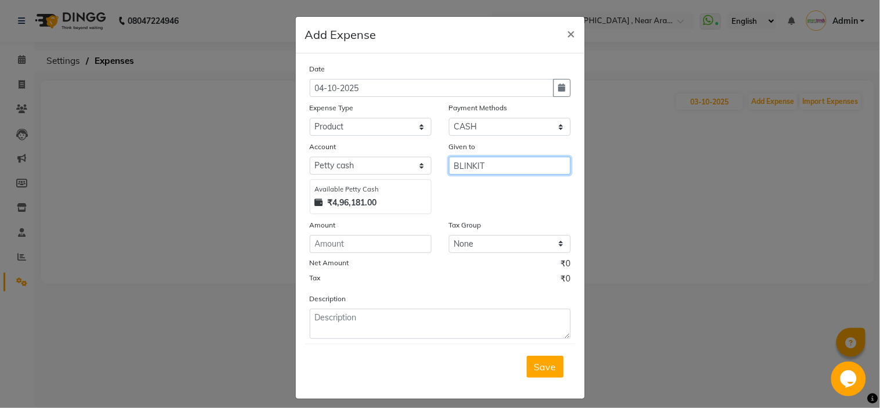
type input "BLINKIT"
click at [527, 355] on button "Save" at bounding box center [545, 366] width 37 height 22
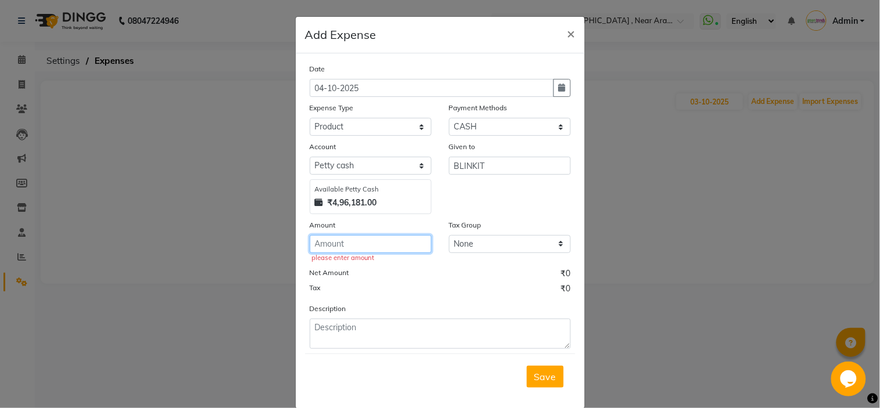
click at [343, 245] on input "number" at bounding box center [371, 244] width 122 height 18
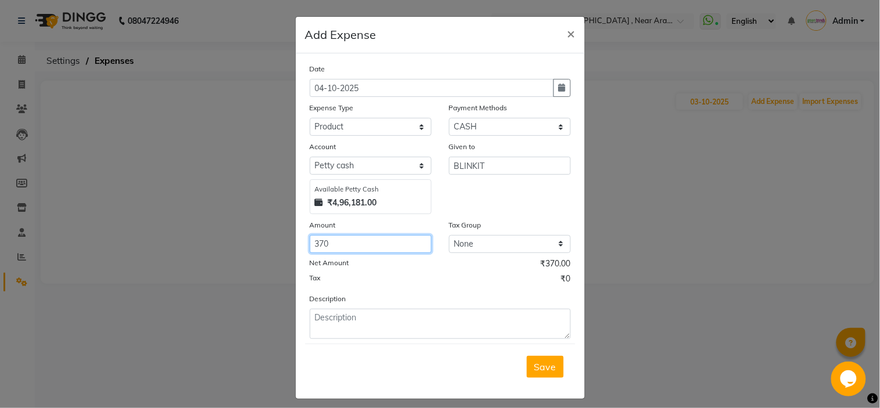
type input "370"
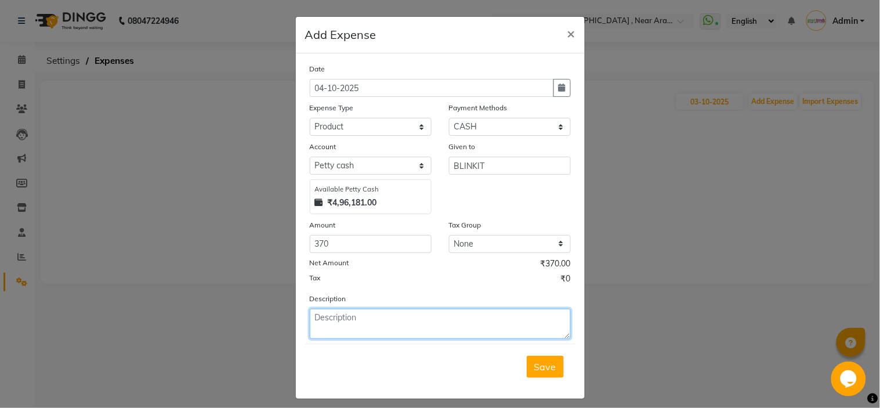
click at [383, 321] on textarea at bounding box center [440, 323] width 261 height 30
type textarea "AQUALOGICA,SUNSCREEN,HAIR SERUM"
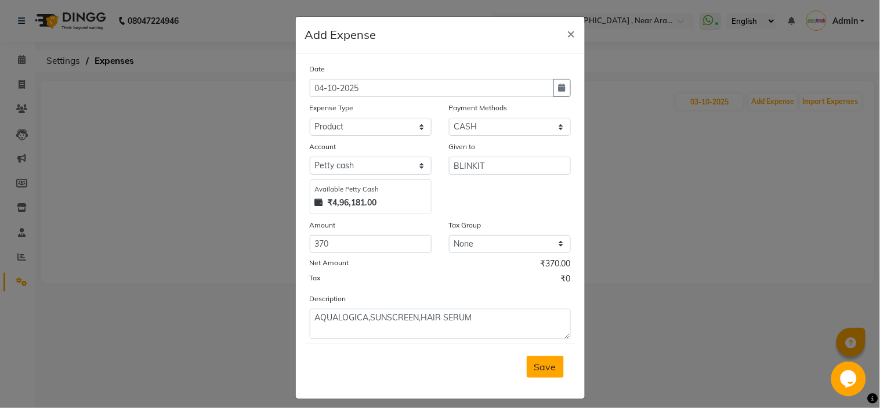
click at [538, 367] on span "Save" at bounding box center [545, 367] width 22 height 12
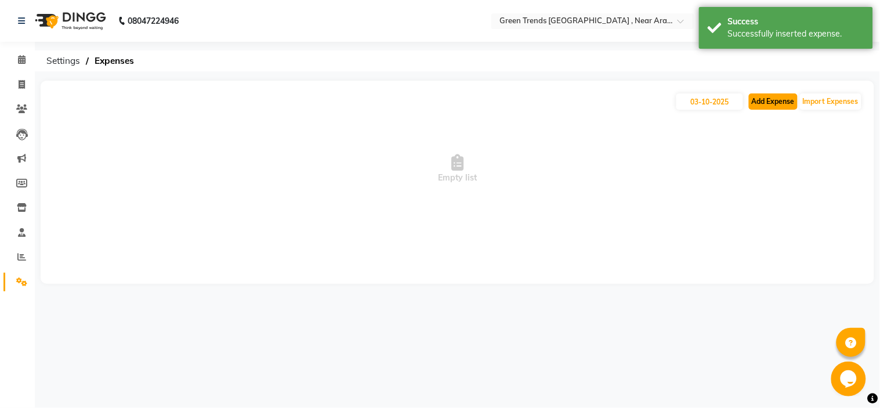
click at [767, 102] on button "Add Expense" at bounding box center [773, 101] width 49 height 16
select select "1"
select select "6065"
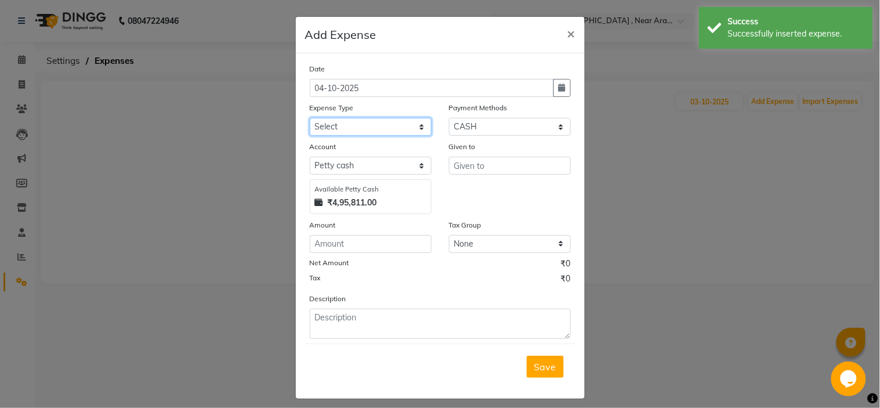
click at [384, 128] on select "Select Advance Salary Client Return Client Snacks Clinical charges Conveyance D…" at bounding box center [371, 127] width 122 height 18
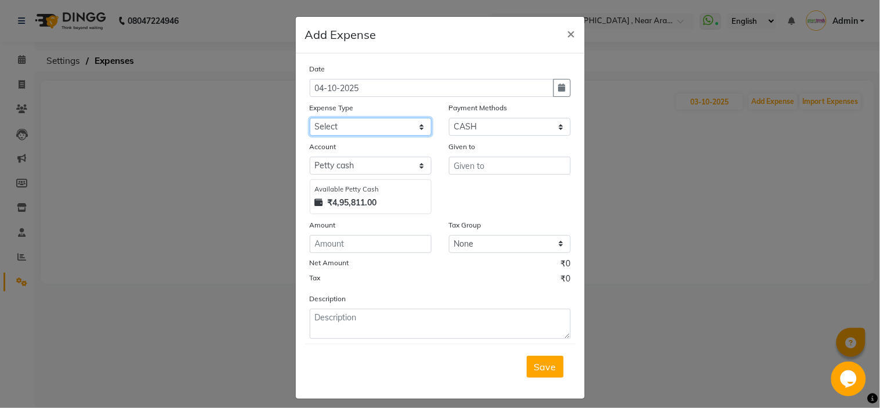
select select "17614"
click at [310, 118] on select "Select Advance Salary Client Return Client Snacks Clinical charges Conveyance D…" at bounding box center [371, 127] width 122 height 18
click at [462, 164] on input "text" at bounding box center [510, 166] width 122 height 18
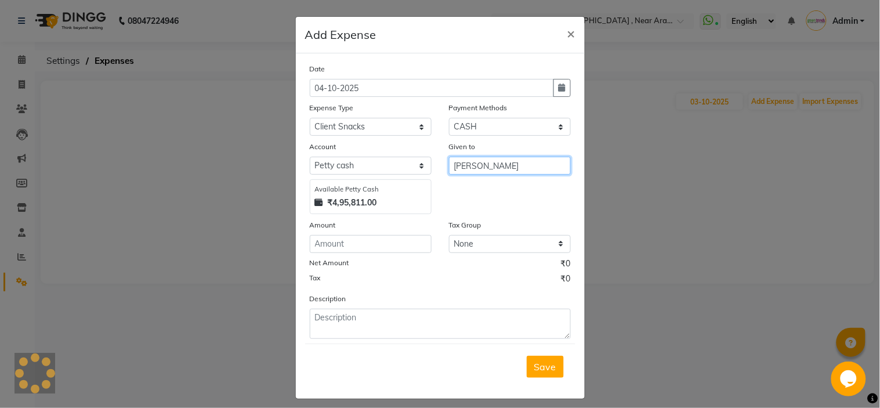
type input "[PERSON_NAME]"
click at [380, 246] on input "number" at bounding box center [371, 244] width 122 height 18
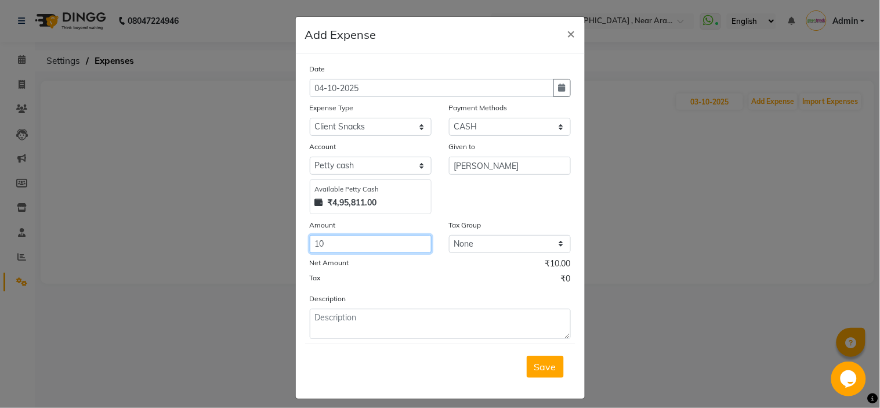
type input "10"
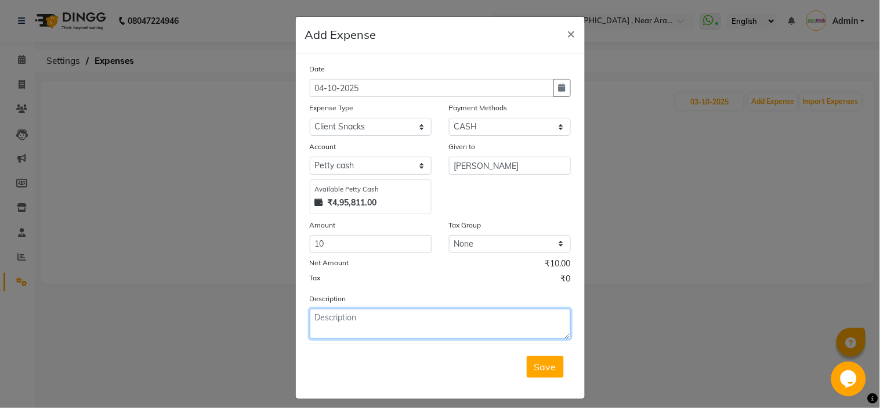
click at [379, 319] on textarea at bounding box center [440, 323] width 261 height 30
type textarea "LEMON"
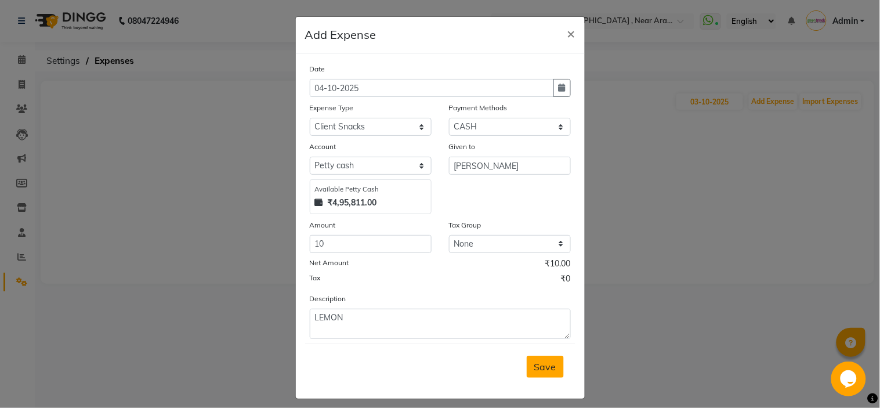
click at [540, 368] on span "Save" at bounding box center [545, 367] width 22 height 12
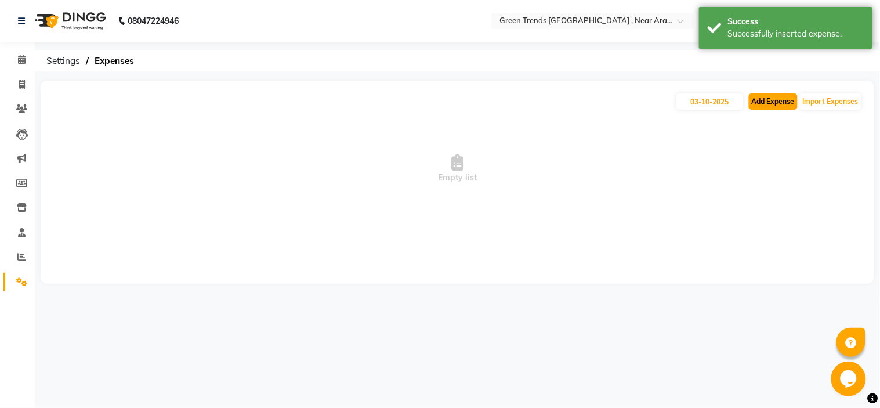
click at [767, 105] on button "Add Expense" at bounding box center [773, 101] width 49 height 16
select select "1"
select select "6065"
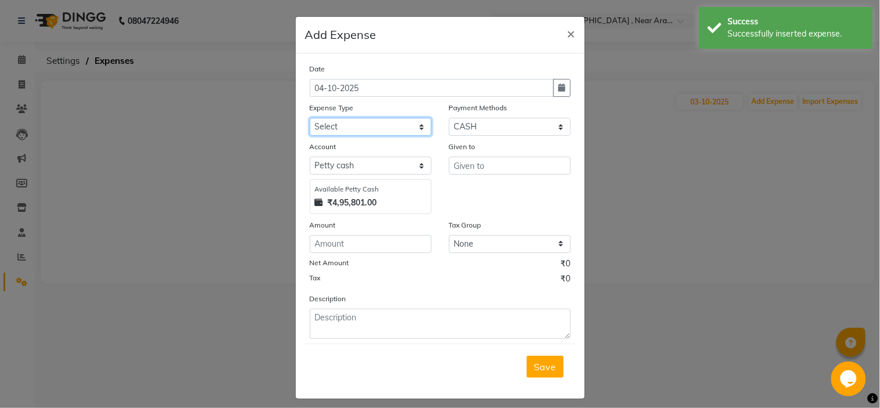
click at [386, 126] on select "Select Advance Salary Client Return Client Snacks Clinical charges Conveyance D…" at bounding box center [371, 127] width 122 height 18
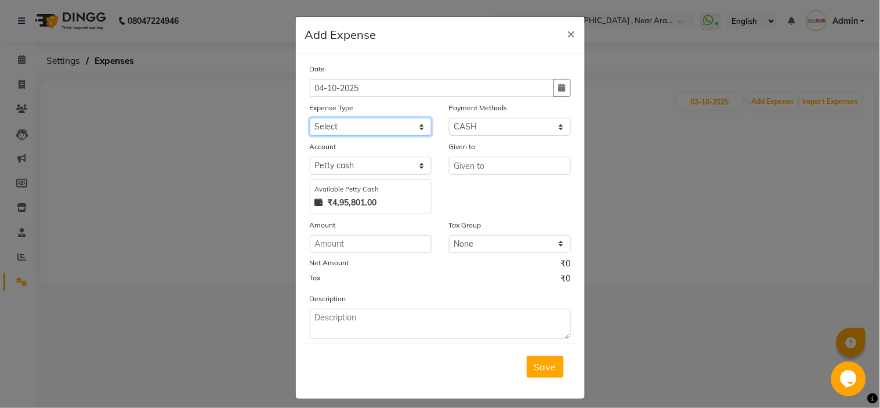
select select "17634"
click at [310, 118] on select "Select Advance Salary Client Return Client Snacks Clinical charges Conveyance D…" at bounding box center [371, 127] width 122 height 18
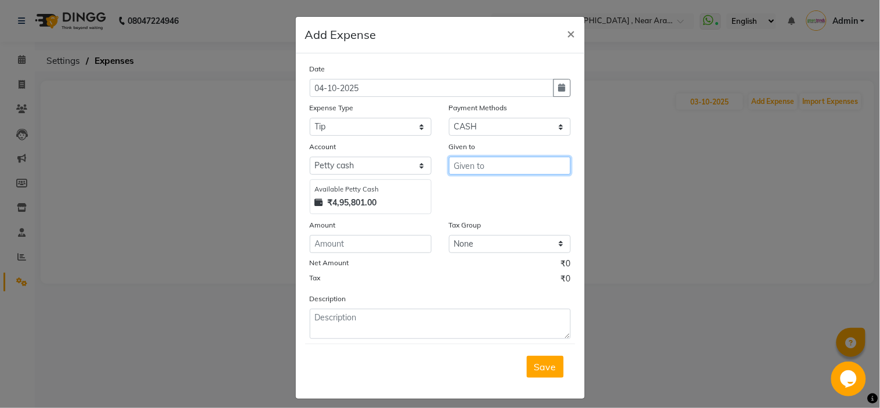
click at [491, 165] on input "text" at bounding box center [510, 166] width 122 height 18
click at [538, 190] on span "Shuaib" at bounding box center [553, 190] width 31 height 12
type input "[PERSON_NAME]"
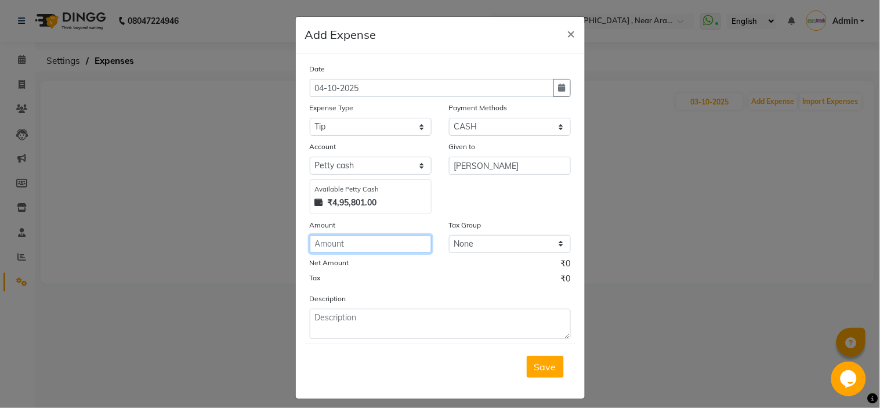
click at [346, 248] on input "number" at bounding box center [371, 244] width 122 height 18
type input "130"
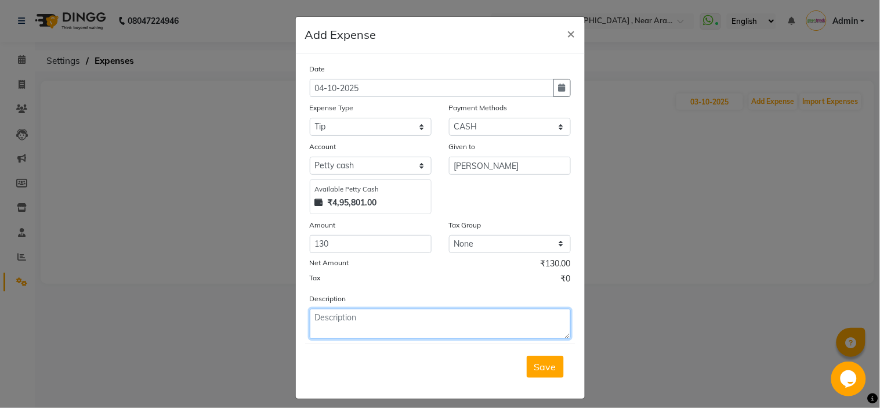
click at [323, 318] on textarea at bounding box center [440, 323] width 261 height 30
type textarea "SHUAIB TIP"
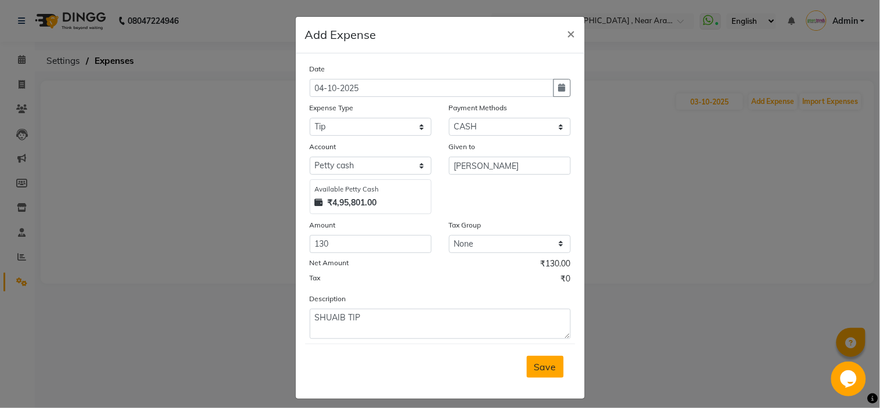
click at [540, 362] on span "Save" at bounding box center [545, 367] width 22 height 12
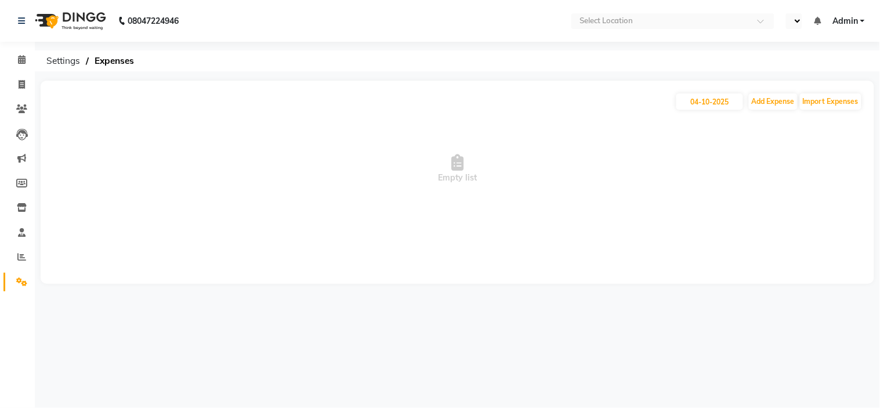
select select "en"
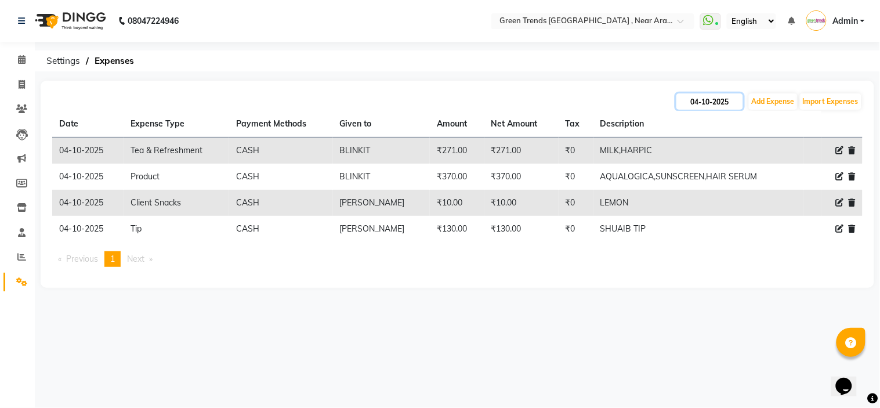
click at [724, 100] on input "04-10-2025" at bounding box center [709, 101] width 67 height 16
select select "10"
select select "2025"
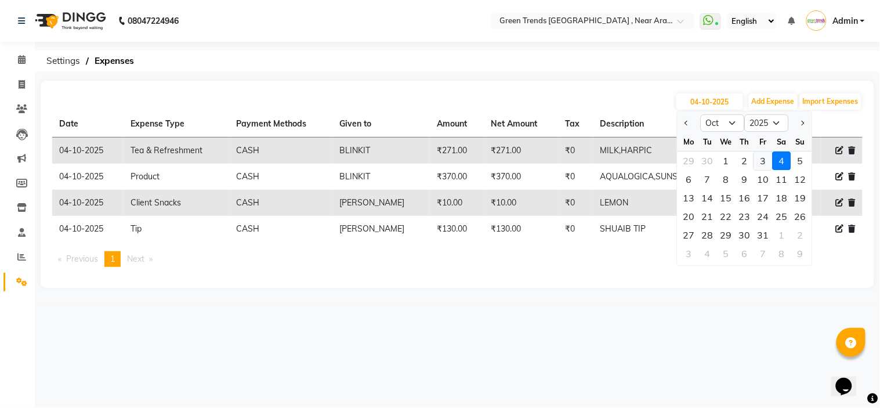
click at [764, 159] on div "3" at bounding box center [763, 160] width 19 height 19
type input "03-10-2025"
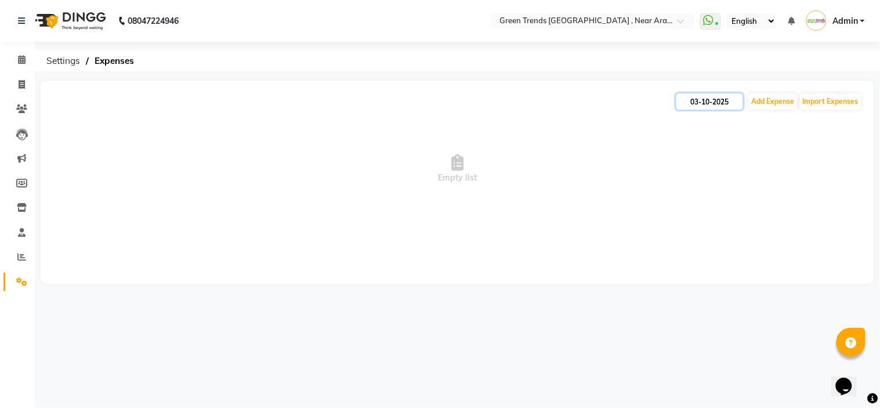
click at [694, 100] on input "03-10-2025" at bounding box center [709, 101] width 67 height 16
select select "10"
select select "2025"
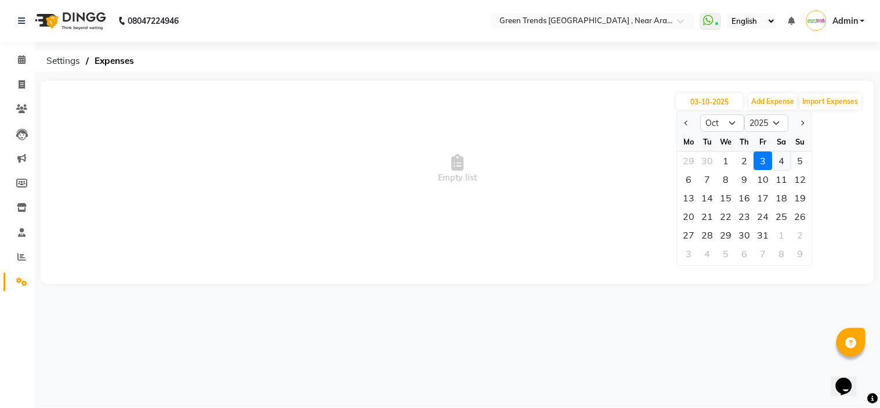
click at [775, 158] on div "4" at bounding box center [781, 160] width 19 height 19
type input "04-10-2025"
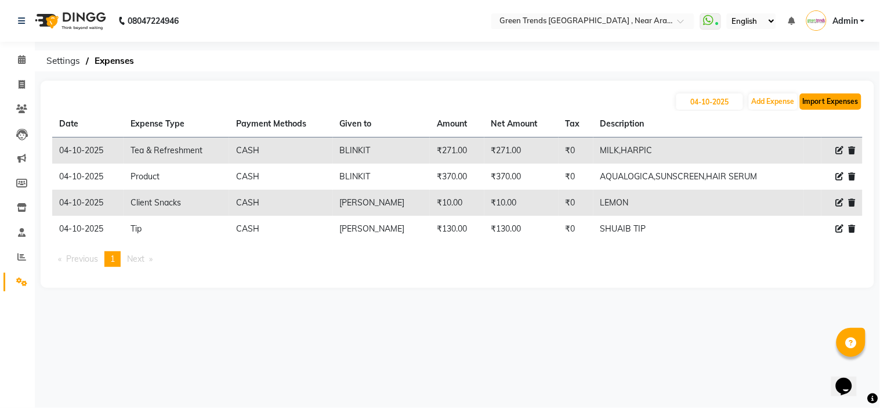
click at [825, 107] on button "Import Expenses" at bounding box center [830, 101] width 61 height 16
click at [839, 150] on icon at bounding box center [840, 150] width 8 height 8
select select "17619"
select select "1"
select select "6065"
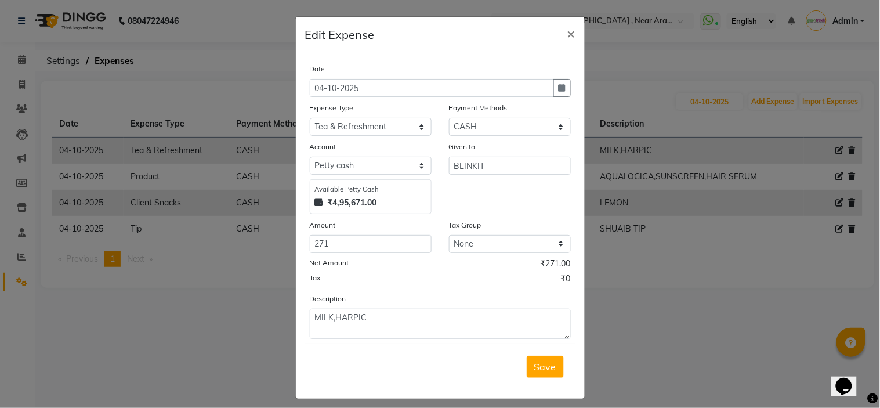
click at [525, 78] on div "Date" at bounding box center [440, 71] width 261 height 16
click at [514, 88] on input "04-10-2025" at bounding box center [432, 88] width 244 height 18
click at [320, 91] on input "04-10-2025" at bounding box center [432, 88] width 244 height 18
type input "03-10-2025"
click at [539, 366] on span "Save" at bounding box center [545, 367] width 22 height 12
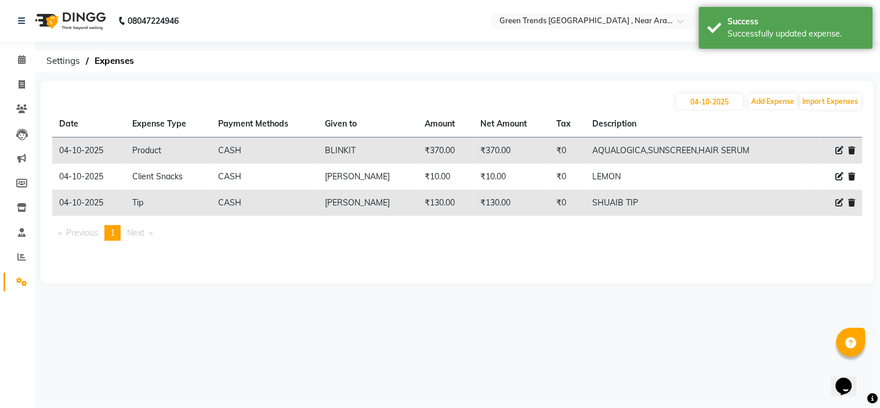
click at [838, 150] on icon at bounding box center [840, 150] width 8 height 8
select select "17610"
select select "1"
select select "6065"
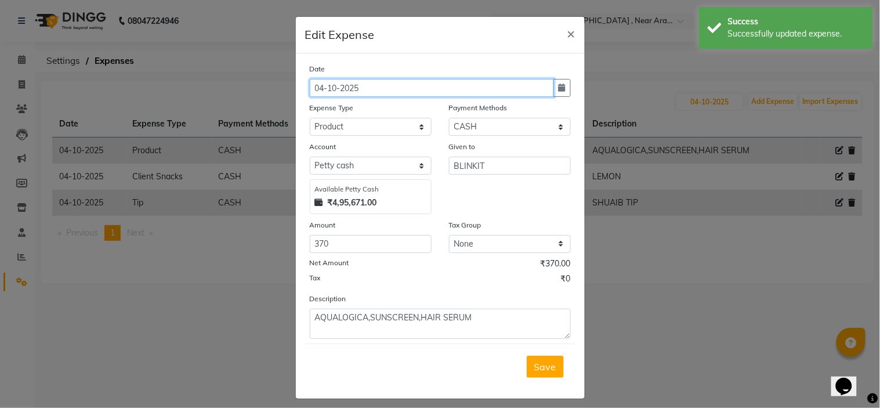
click at [322, 84] on input "04-10-2025" at bounding box center [432, 88] width 244 height 18
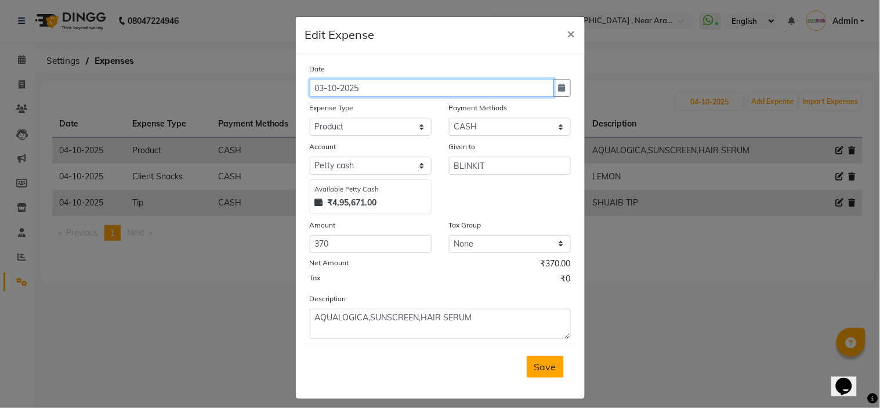
type input "03-10-2025"
click at [534, 362] on span "Save" at bounding box center [545, 367] width 22 height 12
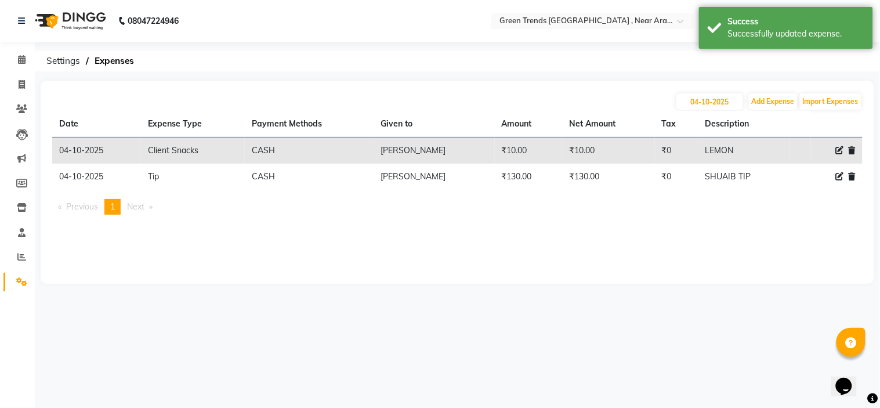
click at [838, 151] on icon at bounding box center [840, 150] width 8 height 8
select select "17614"
select select "1"
select select "6065"
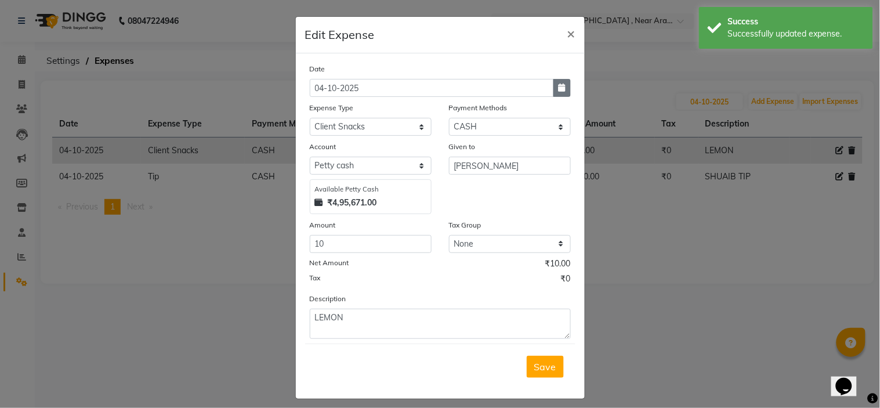
click at [561, 85] on button "button" at bounding box center [561, 88] width 17 height 18
select select "10"
select select "2025"
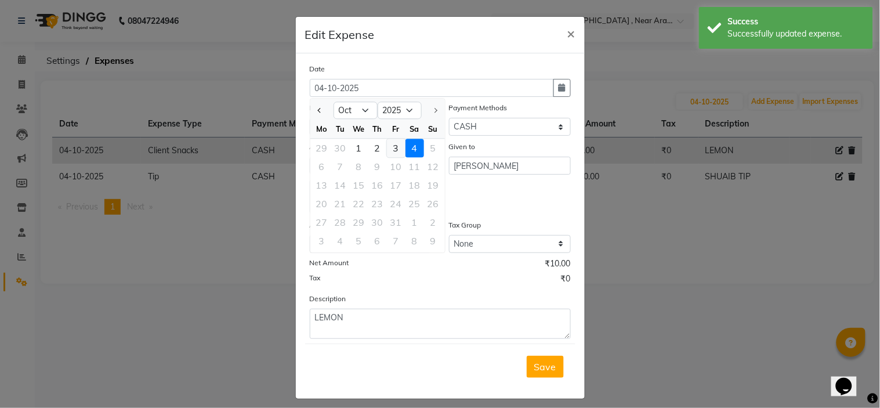
click at [392, 147] on div "3" at bounding box center [396, 148] width 19 height 19
type input "03-10-2025"
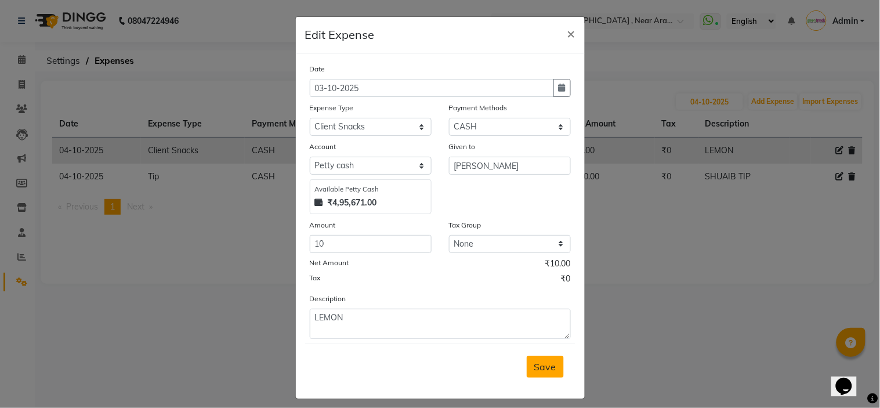
click at [544, 373] on button "Save" at bounding box center [545, 366] width 37 height 22
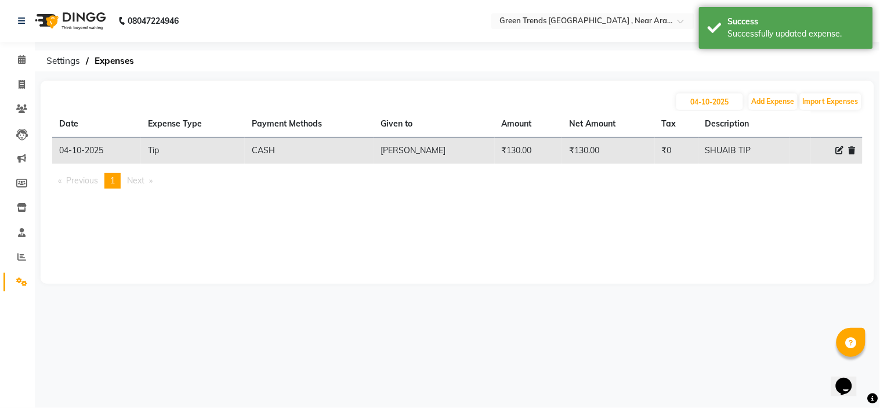
click at [839, 150] on icon at bounding box center [840, 150] width 8 height 8
select select "17634"
select select "1"
select select "6065"
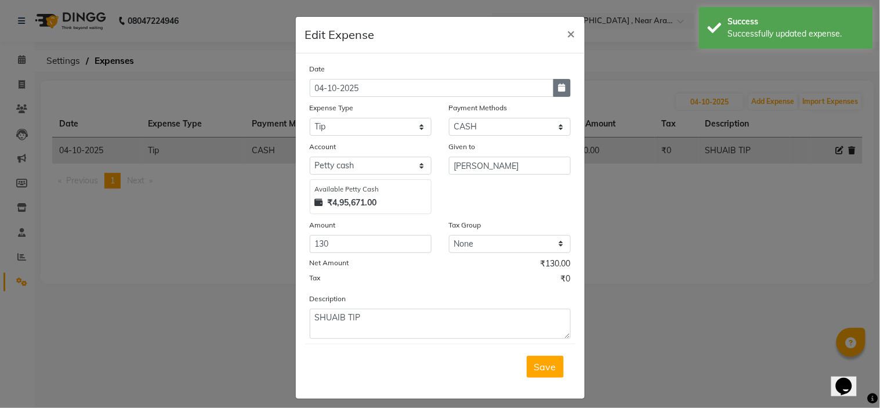
click at [558, 84] on icon "button" at bounding box center [561, 88] width 7 height 8
select select "10"
select select "2025"
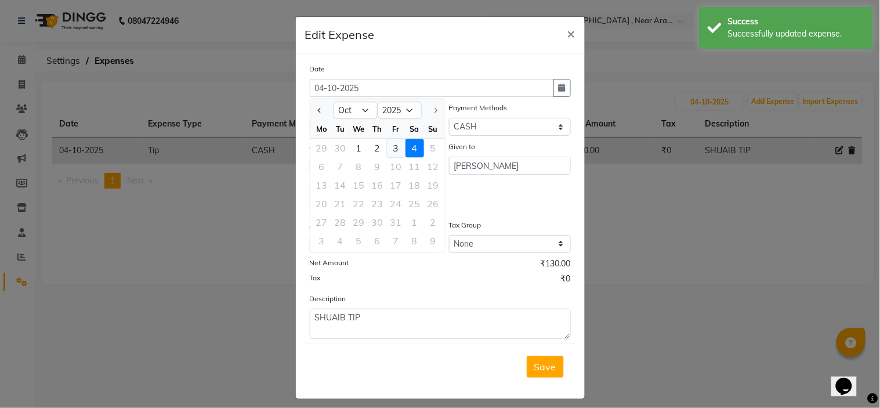
click at [390, 142] on div "3" at bounding box center [396, 148] width 19 height 19
type input "03-10-2025"
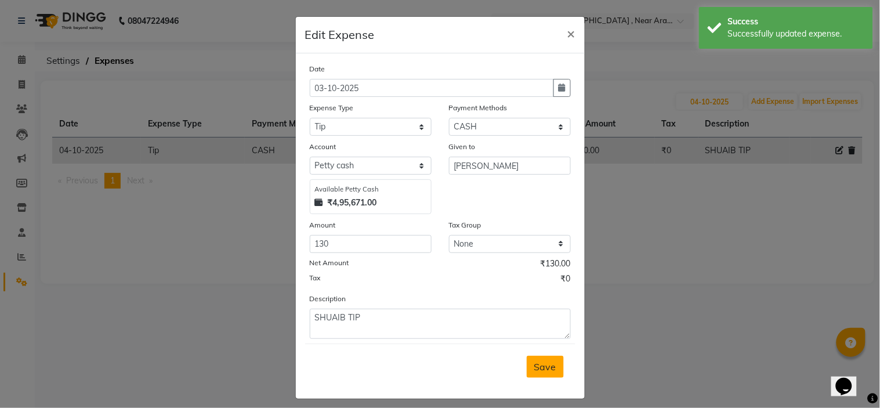
click at [536, 362] on span "Save" at bounding box center [545, 367] width 22 height 12
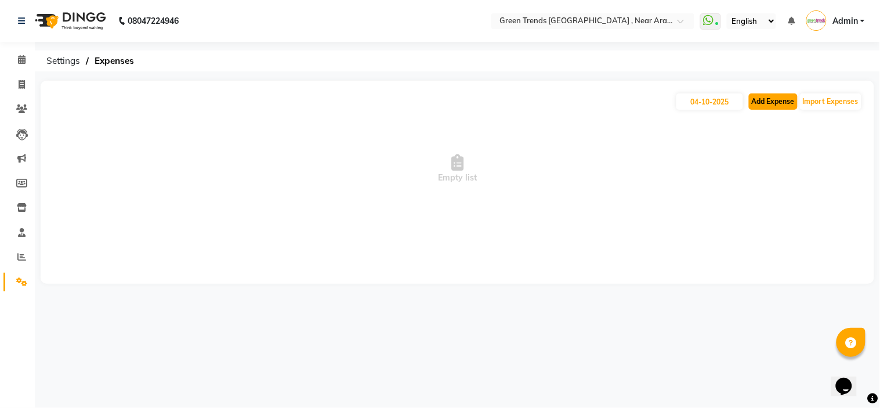
click at [777, 93] on button "Add Expense" at bounding box center [773, 101] width 49 height 16
select select "1"
select select "6065"
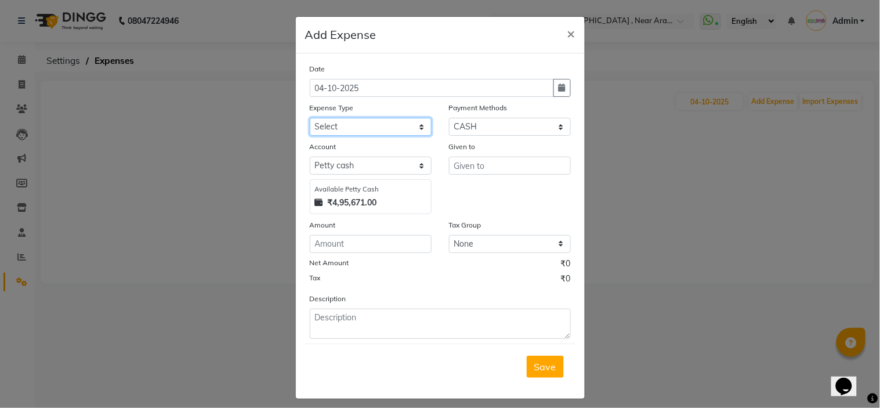
click at [409, 128] on select "Select Advance Salary Client Return Client Snacks Clinical charges Conveyance D…" at bounding box center [371, 127] width 122 height 18
select select "17610"
click at [310, 118] on select "Select Advance Salary Client Return Client Snacks Clinical charges Conveyance D…" at bounding box center [371, 127] width 122 height 18
click at [518, 168] on input "text" at bounding box center [510, 166] width 122 height 18
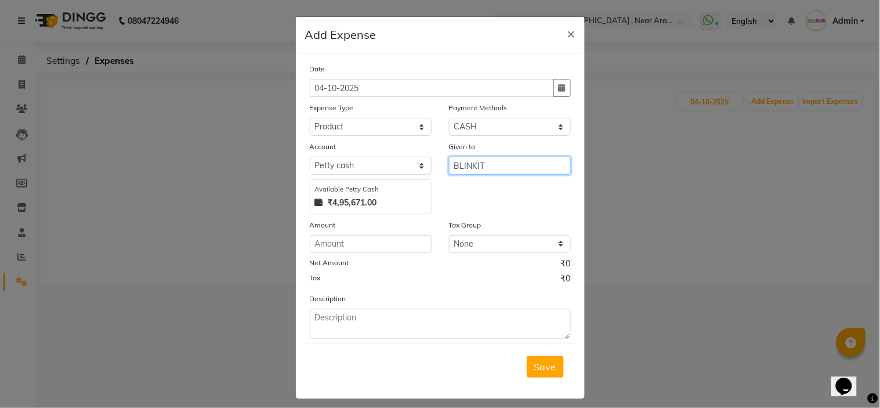
type input "BLINKIT"
click at [361, 242] on input "number" at bounding box center [371, 244] width 122 height 18
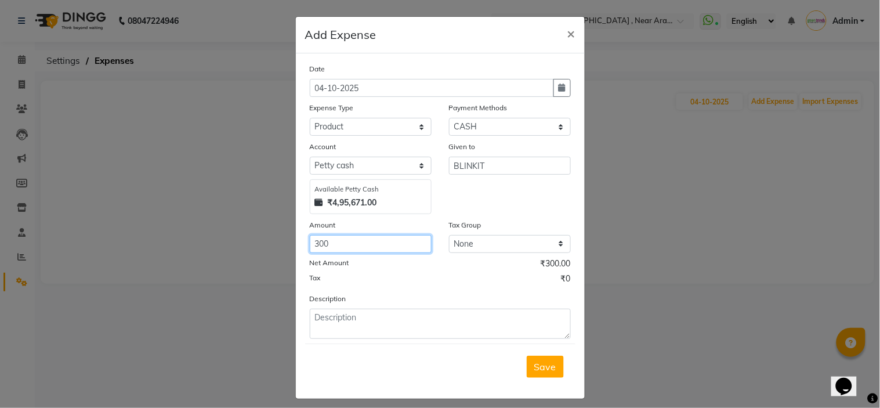
type input "300"
click at [395, 304] on div "Description" at bounding box center [440, 315] width 278 height 46
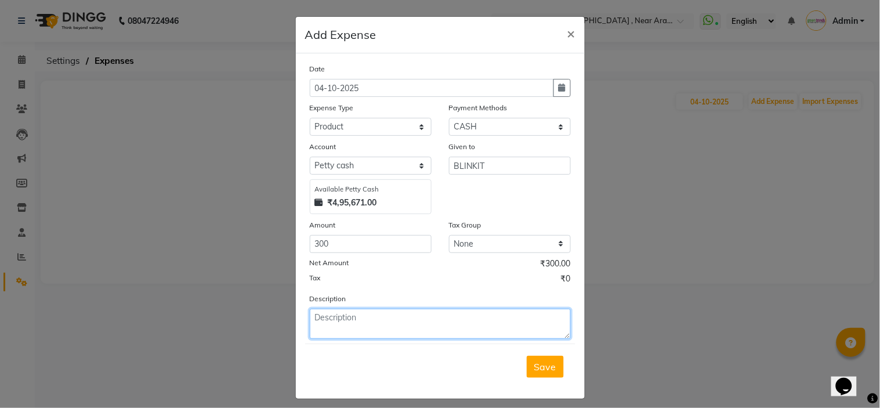
click at [395, 314] on textarea at bounding box center [440, 323] width 261 height 30
type textarea "HAIR SERUM"
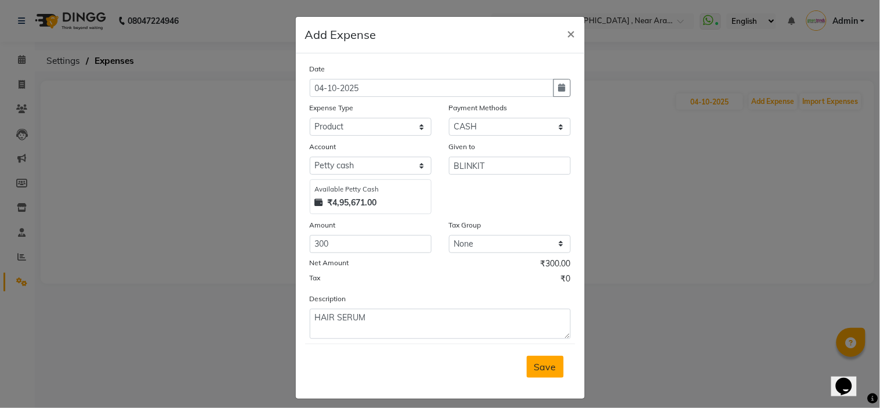
click at [554, 368] on button "Save" at bounding box center [545, 366] width 37 height 22
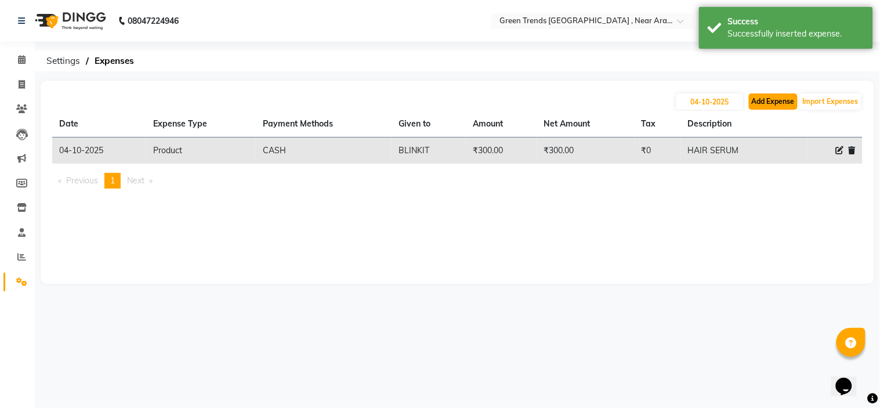
click at [778, 97] on button "Add Expense" at bounding box center [773, 101] width 49 height 16
select select "1"
select select "6065"
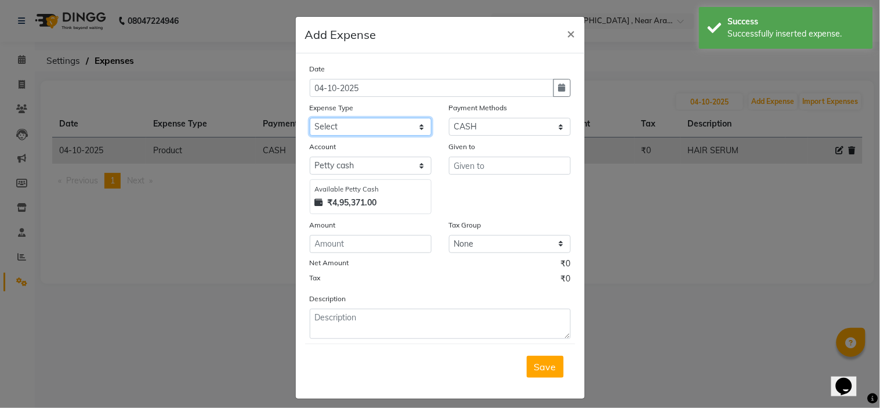
click at [404, 126] on select "Select Advance Salary Client Return Client Snacks Clinical charges Conveyance D…" at bounding box center [371, 127] width 122 height 18
select select "17628"
click at [310, 118] on select "Select Advance Salary Client Return Client Snacks Clinical charges Conveyance D…" at bounding box center [371, 127] width 122 height 18
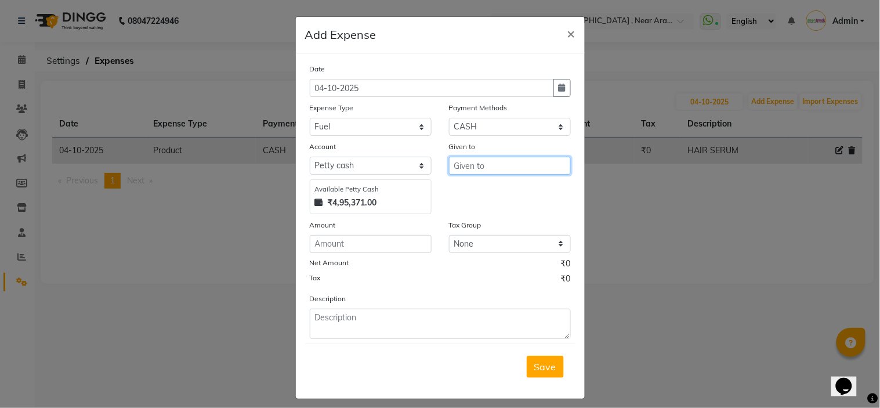
click at [509, 169] on input "text" at bounding box center [510, 166] width 122 height 18
click at [491, 186] on span "Saurabh" at bounding box center [482, 190] width 38 height 12
type input "Saurabh"
click at [356, 248] on input "number" at bounding box center [371, 244] width 122 height 18
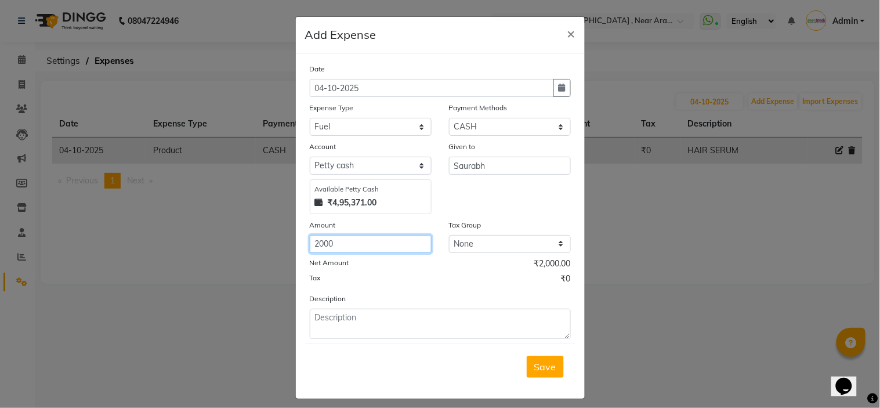
type input "2000"
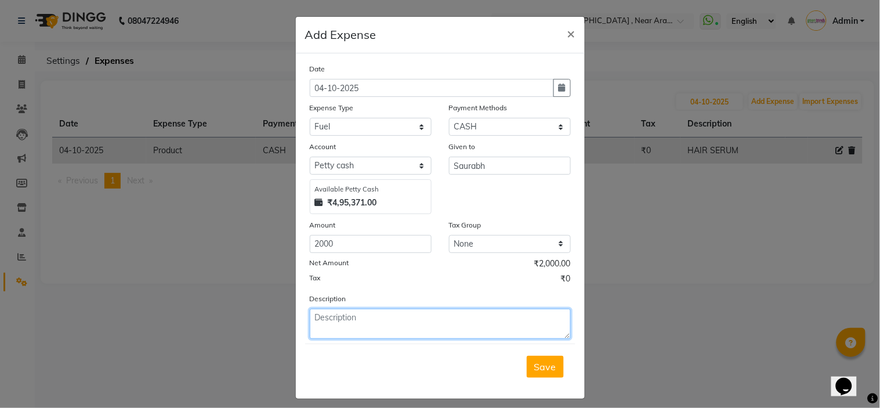
click at [364, 332] on textarea at bounding box center [440, 323] width 261 height 30
type textarea "DIESEL FOR GENERATOR"
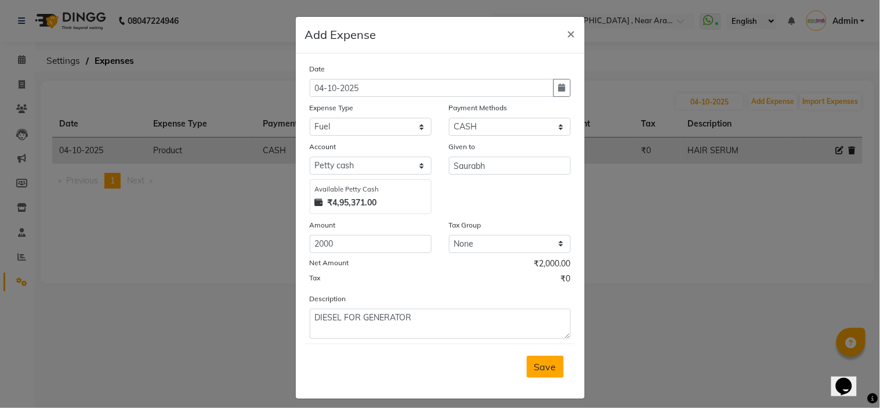
click at [542, 372] on span "Save" at bounding box center [545, 367] width 22 height 12
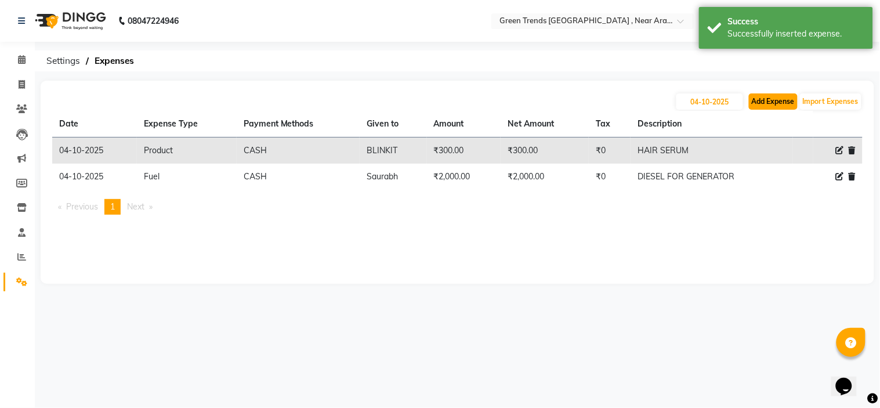
click at [768, 105] on button "Add Expense" at bounding box center [773, 101] width 49 height 16
select select "1"
select select "6065"
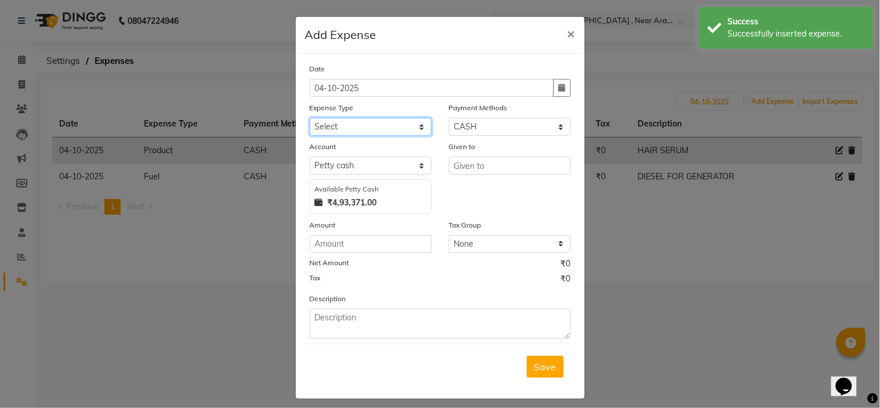
click at [397, 129] on select "Select Advance Salary Client Return Client Snacks Clinical charges Conveyance D…" at bounding box center [371, 127] width 122 height 18
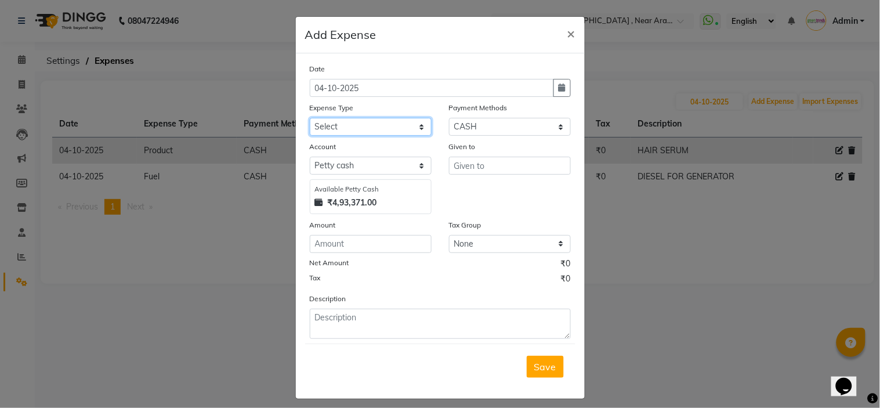
select select "17606"
click at [310, 118] on select "Select Advance Salary Client Return Client Snacks Clinical charges Conveyance D…" at bounding box center [371, 127] width 122 height 18
click at [470, 165] on input "text" at bounding box center [510, 166] width 122 height 18
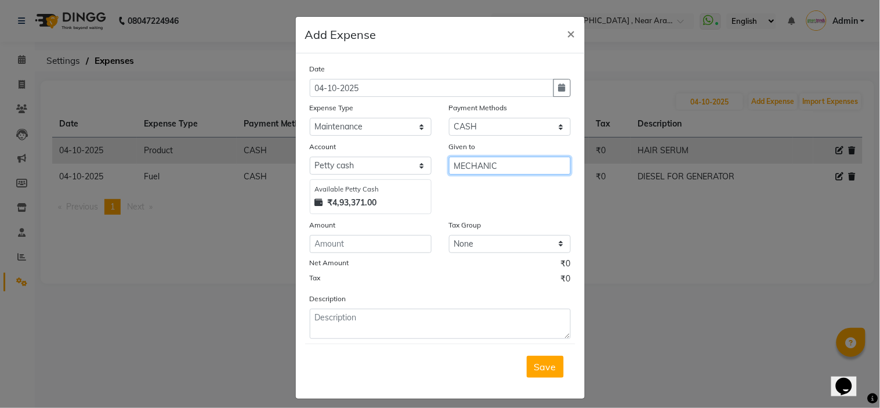
type input "MECHANIC"
click at [360, 244] on input "number" at bounding box center [371, 244] width 122 height 18
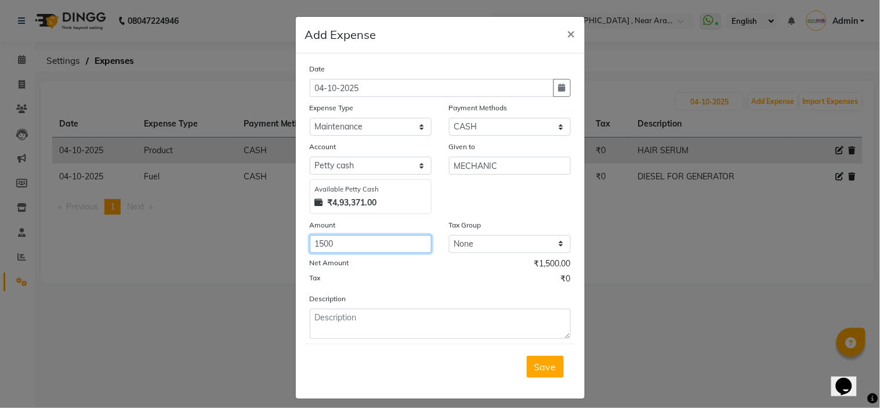
type input "1500"
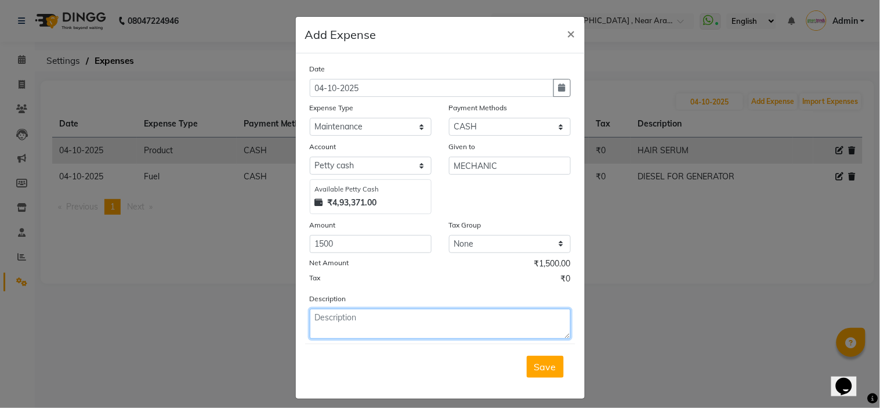
click at [365, 317] on textarea at bounding box center [440, 323] width 261 height 30
click at [365, 317] on textarea "GENERATOE" at bounding box center [440, 323] width 261 height 30
type textarea "GENERATOR REPAIR"
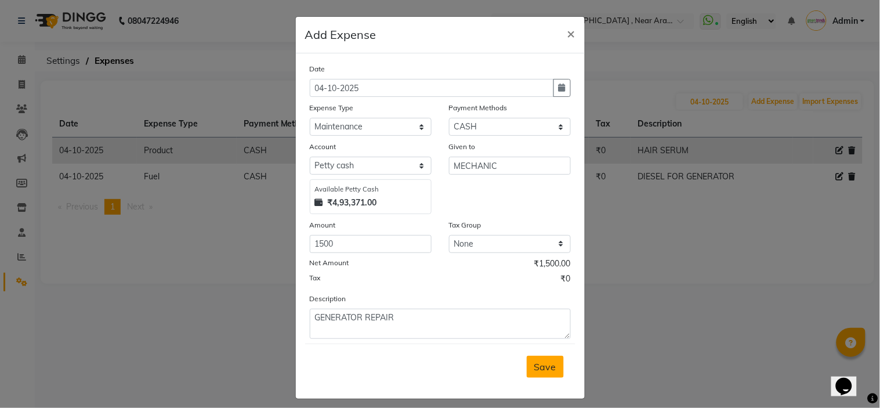
click at [528, 366] on button "Save" at bounding box center [545, 366] width 37 height 22
